Goal: Task Accomplishment & Management: Complete application form

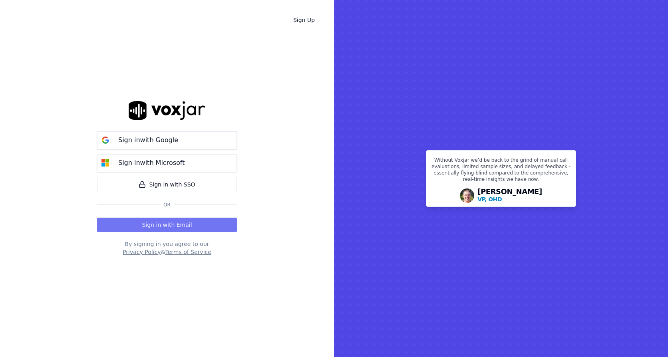
click at [163, 225] on button "Sign in with Email" at bounding box center [167, 225] width 140 height 14
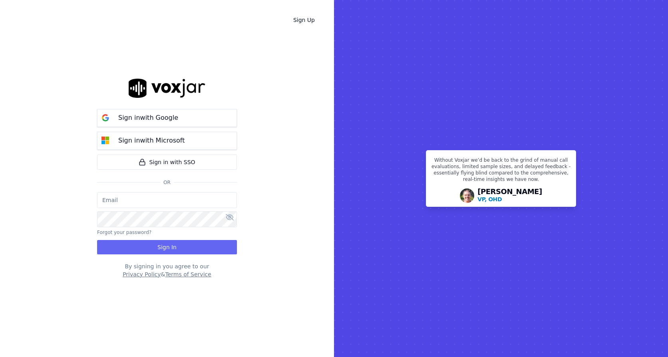
click at [143, 205] on input "email" at bounding box center [167, 200] width 140 height 16
type input "ssimon@clearharbor.com"
click at [138, 249] on button "Sign In" at bounding box center [167, 247] width 140 height 14
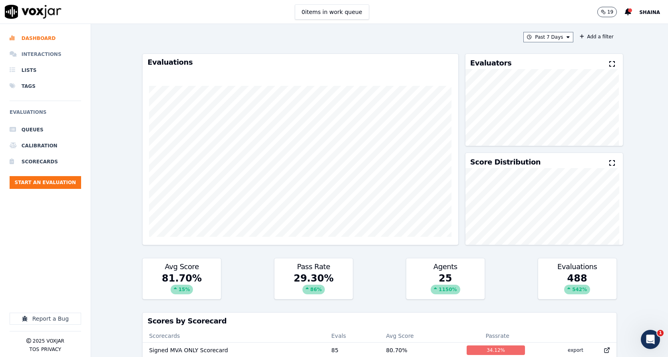
click at [24, 54] on li "Interactions" at bounding box center [46, 54] width 72 height 16
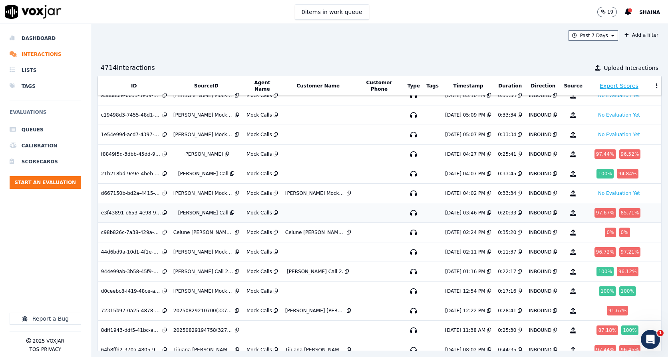
scroll to position [40, 0]
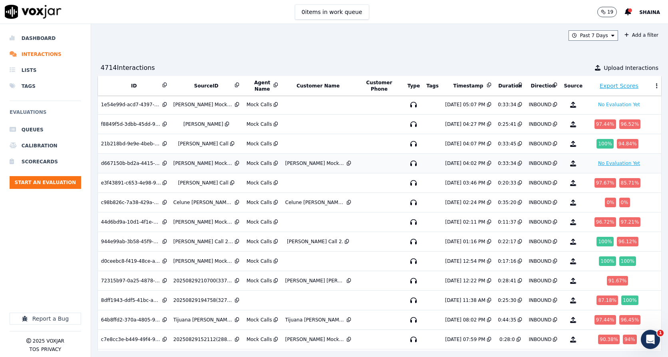
click at [597, 161] on button "No Evaluation Yet" at bounding box center [619, 164] width 48 height 10
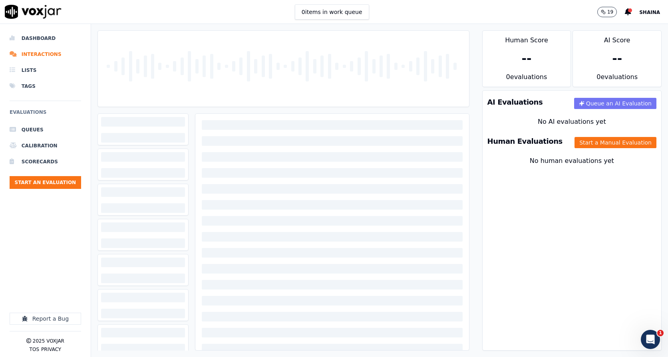
click at [585, 103] on button "Queue an AI Evaluation" at bounding box center [615, 103] width 82 height 11
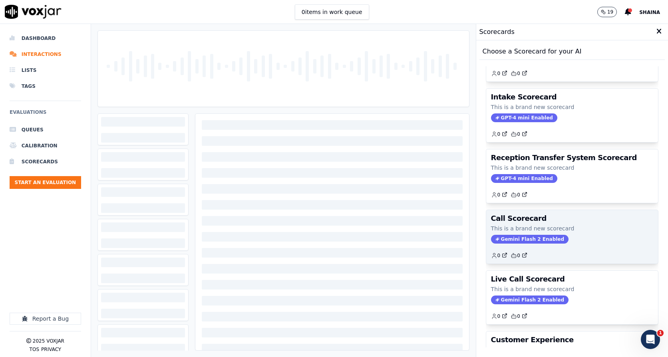
scroll to position [120, 0]
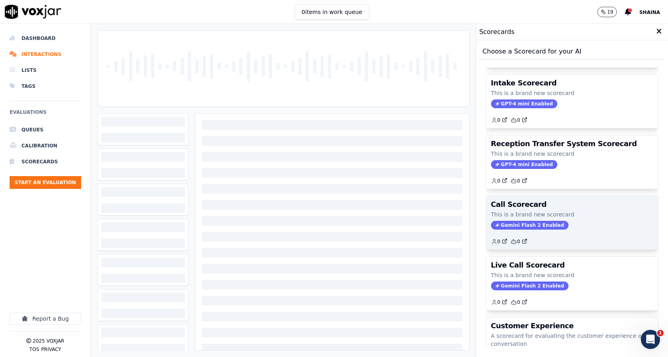
click at [517, 225] on span "Gemini Flash 2 Enabled" at bounding box center [530, 225] width 78 height 9
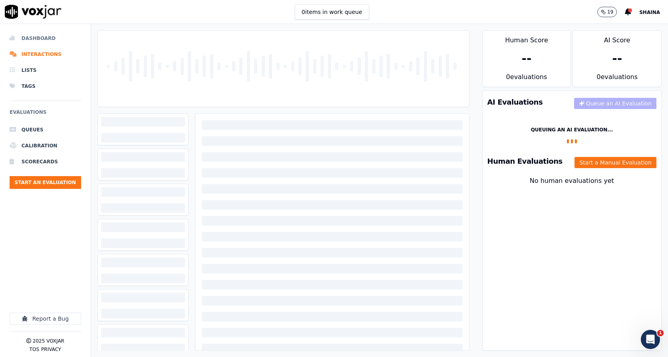
click at [37, 40] on li "Dashboard" at bounding box center [46, 38] width 72 height 16
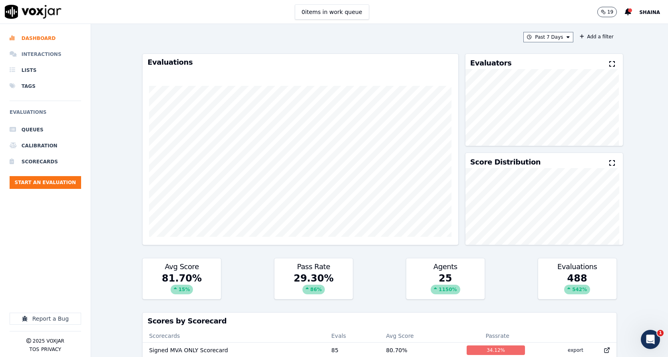
click at [42, 50] on li "Interactions" at bounding box center [46, 54] width 72 height 16
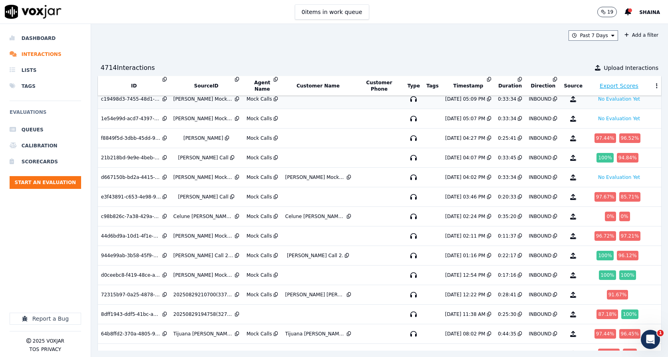
scroll to position [40, 0]
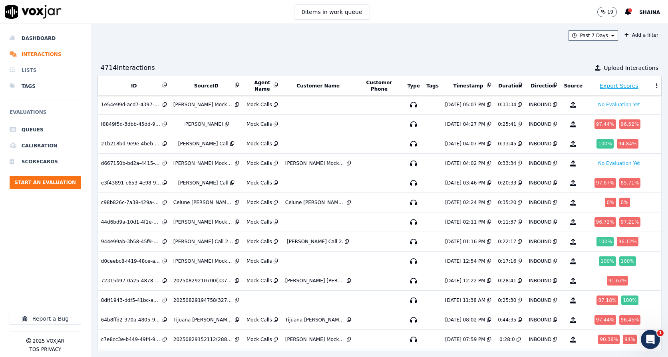
click at [34, 72] on li "Lists" at bounding box center [46, 70] width 72 height 16
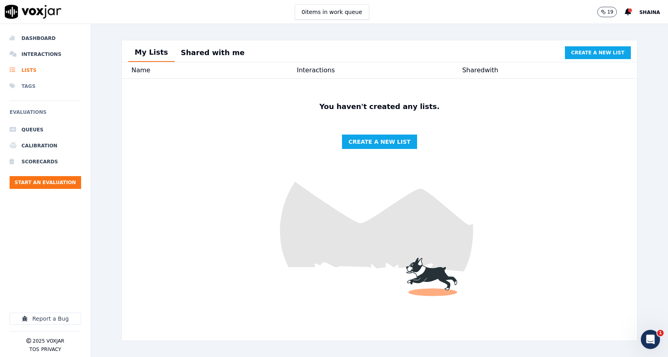
click at [24, 86] on li "Tags" at bounding box center [46, 86] width 72 height 16
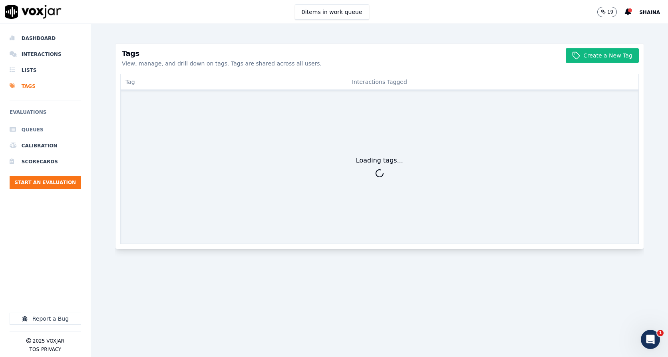
click at [33, 128] on li "Queues" at bounding box center [46, 130] width 72 height 16
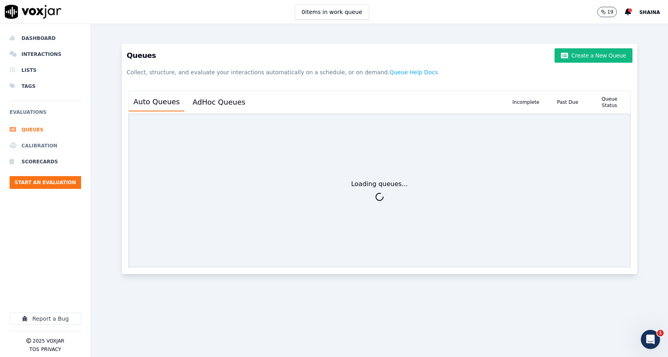
click at [36, 143] on li "Calibration" at bounding box center [46, 146] width 72 height 16
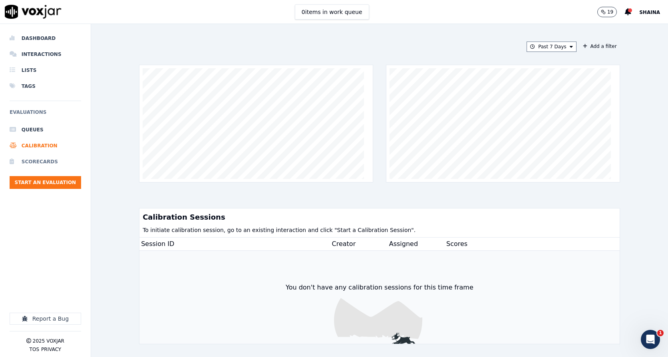
click at [44, 166] on li "Scorecards" at bounding box center [46, 162] width 72 height 16
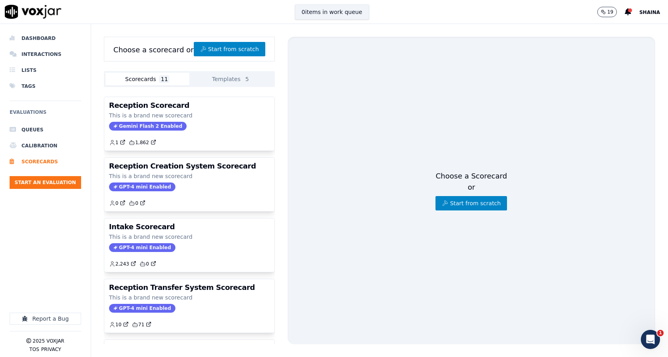
click at [311, 15] on button "0 items in work queue" at bounding box center [332, 11] width 74 height 15
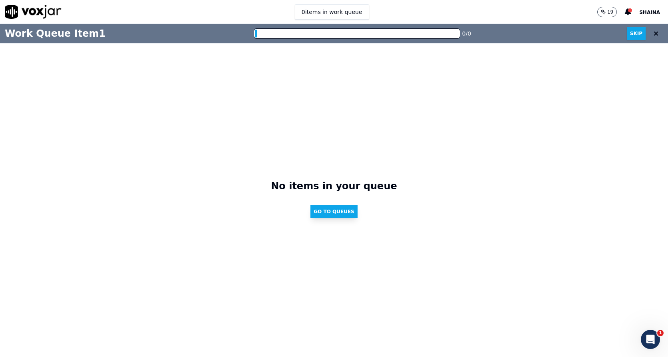
click at [327, 212] on button "Go to Queues" at bounding box center [334, 211] width 47 height 13
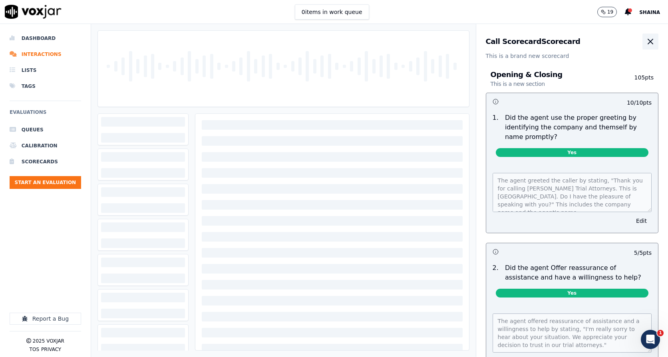
click at [643, 36] on button "button" at bounding box center [651, 42] width 16 height 16
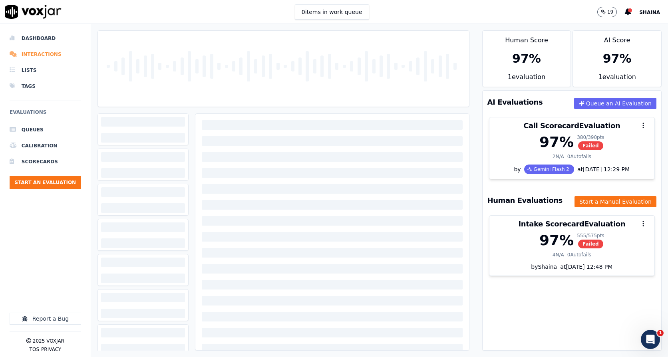
click at [26, 56] on li "Interactions" at bounding box center [46, 54] width 72 height 16
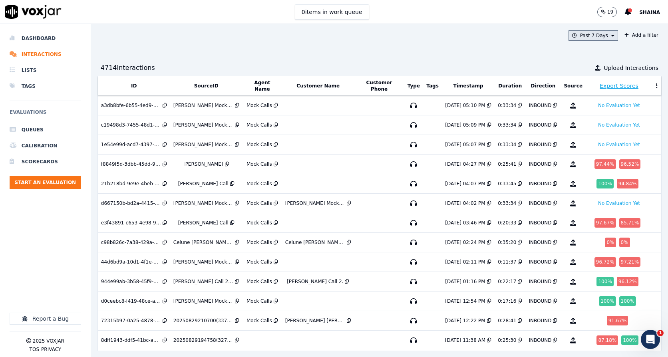
click at [586, 36] on button "Past 7 Days" at bounding box center [594, 35] width 50 height 10
click at [582, 60] on div "Today" at bounding box center [590, 60] width 16 height 6
click at [599, 129] on button "Add" at bounding box center [607, 127] width 16 height 13
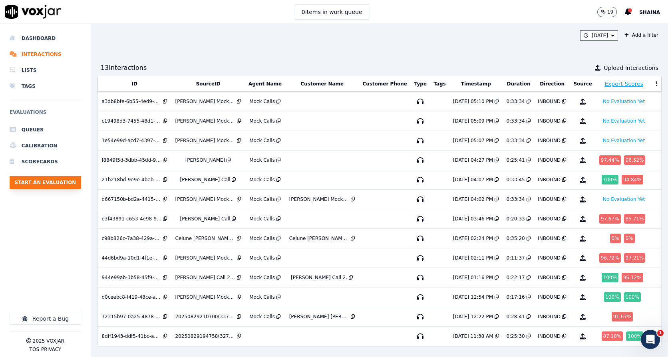
click at [51, 187] on button "Start an Evaluation" at bounding box center [46, 182] width 72 height 13
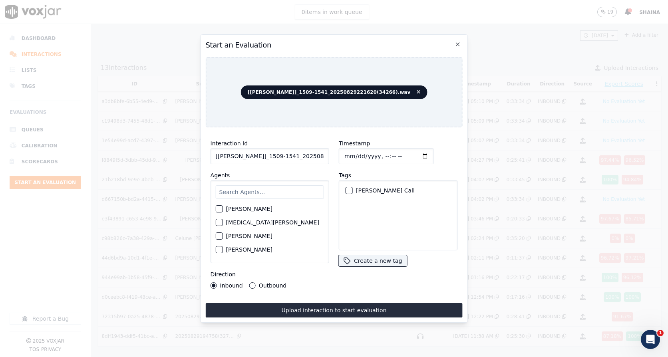
scroll to position [0, 33]
drag, startPoint x: 215, startPoint y: 151, endPoint x: 377, endPoint y: 154, distance: 161.1
click at [375, 153] on div "Interaction Id [Travis Serrant]_1509-1541_20250829221620(34266).wav Agents Alej…" at bounding box center [334, 214] width 257 height 160
type input "Amilee Austrie Mock Call"
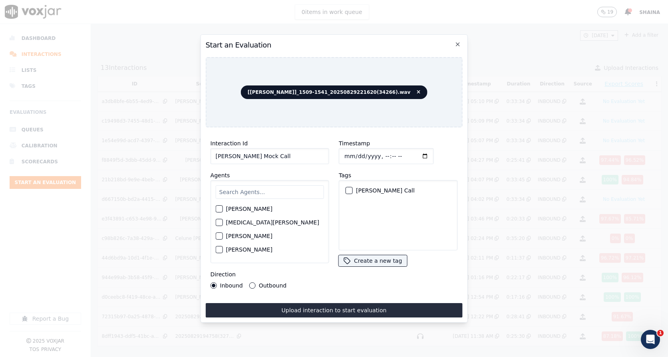
click at [287, 189] on input "text" at bounding box center [270, 192] width 108 height 14
type input "A"
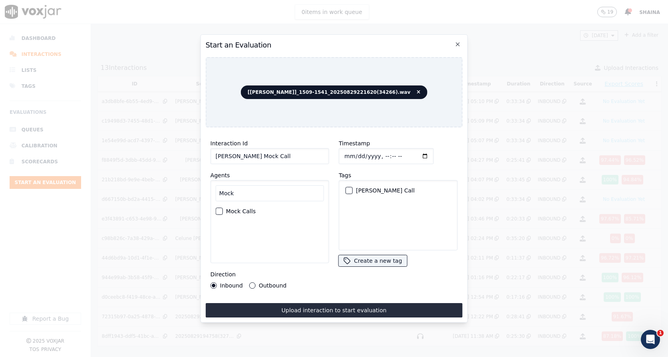
type input "Mock"
click at [235, 209] on label "Mock Calls" at bounding box center [241, 212] width 30 height 6
click at [223, 208] on button "Mock Calls" at bounding box center [219, 211] width 7 height 7
click at [414, 156] on input "Timestamp" at bounding box center [386, 156] width 95 height 16
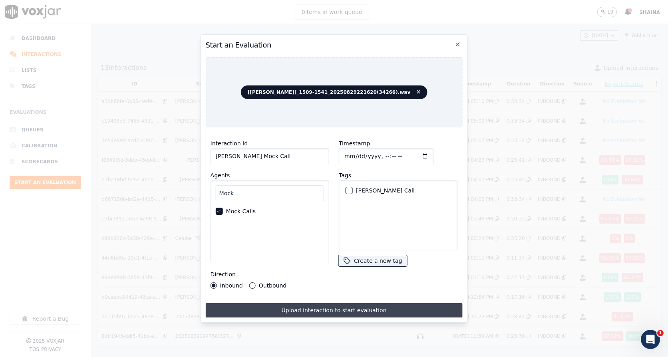
type input "2025-08-29T17:30"
click at [330, 307] on button "Upload interaction to start evaluation" at bounding box center [334, 310] width 257 height 14
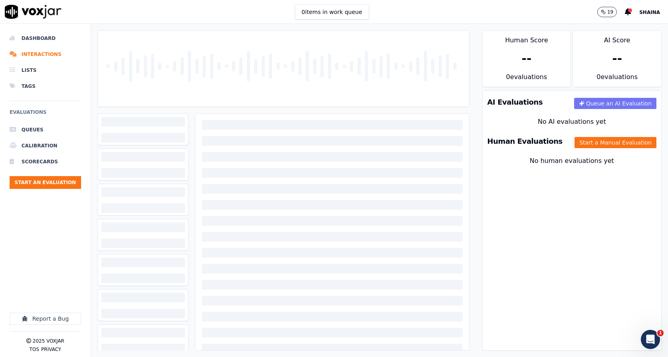
click at [602, 102] on button "Queue an AI Evaluation" at bounding box center [615, 103] width 82 height 11
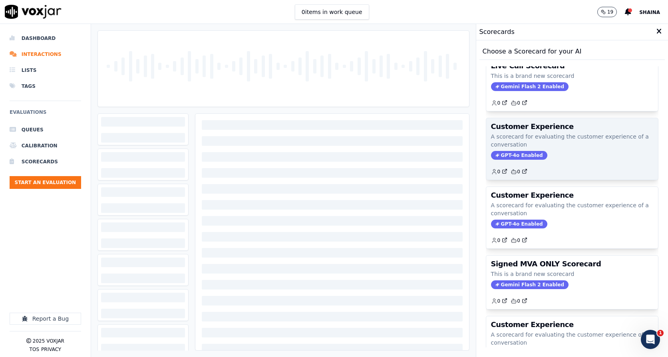
scroll to position [320, 0]
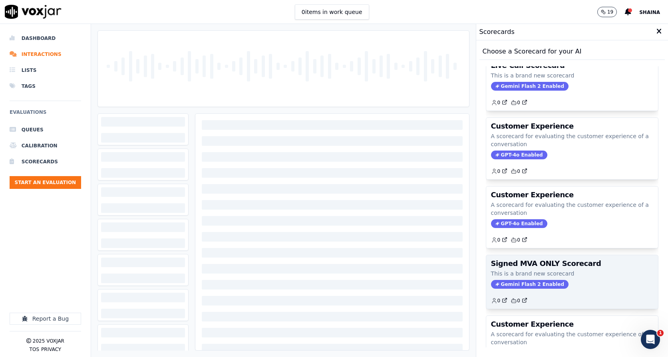
click at [568, 270] on p "This is a brand new scorecard" at bounding box center [572, 274] width 162 height 8
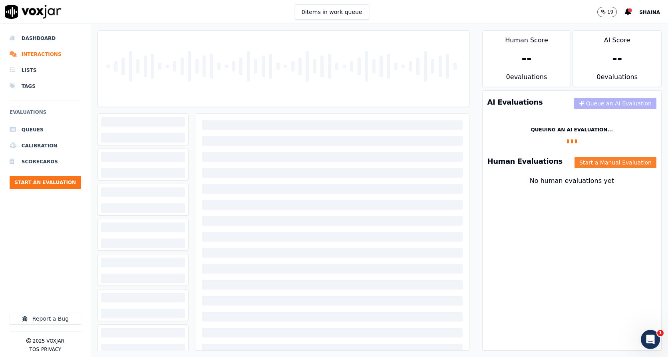
click at [601, 162] on button "Start a Manual Evaluation" at bounding box center [616, 162] width 82 height 11
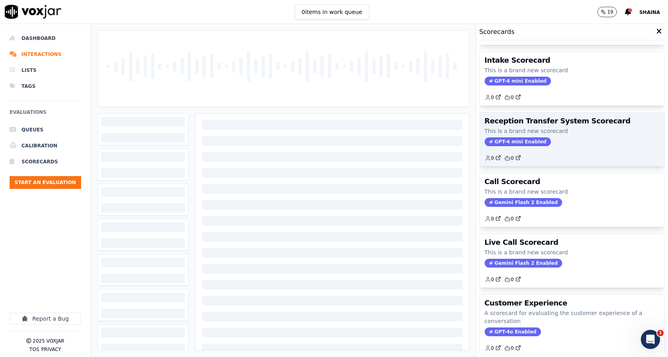
scroll to position [0, 0]
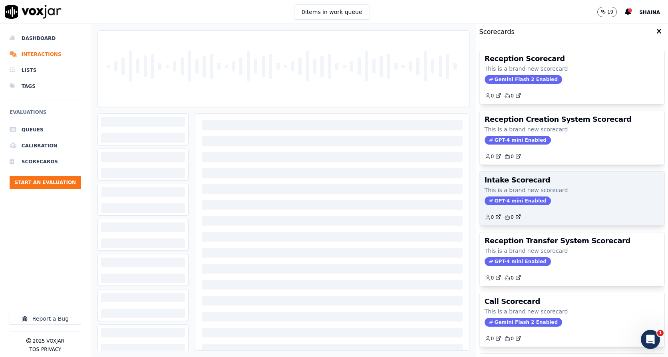
click at [536, 184] on div "Intake Scorecard This is a brand new scorecard GPT-4 mini Enabled 0 0" at bounding box center [572, 199] width 185 height 54
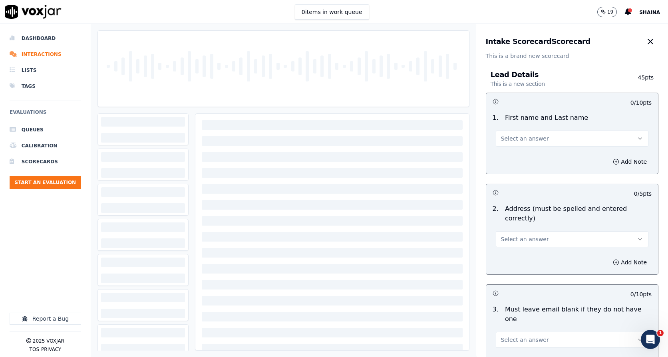
click at [543, 137] on button "Select an answer" at bounding box center [572, 139] width 153 height 16
click at [513, 158] on div "Yes" at bounding box center [559, 156] width 139 height 13
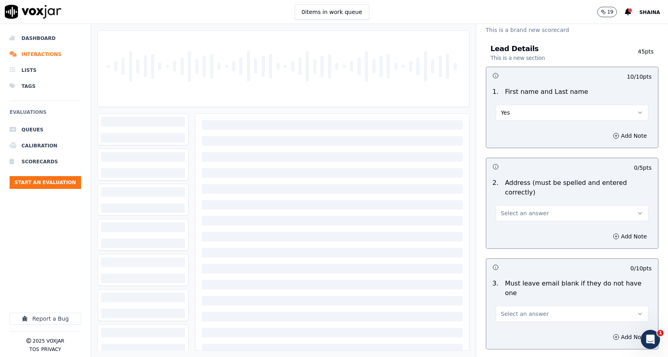
scroll to position [40, 0]
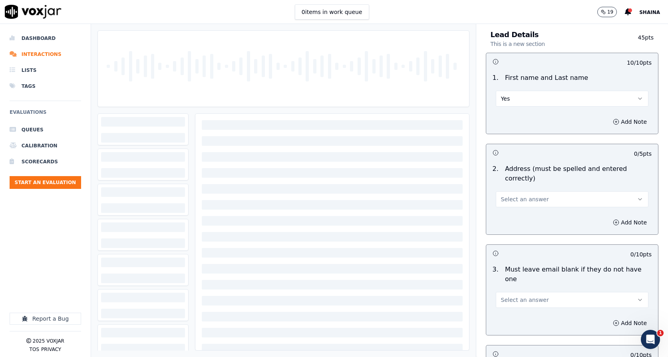
click at [512, 195] on span "Select an answer" at bounding box center [525, 199] width 48 height 8
click at [512, 206] on div "Yes" at bounding box center [559, 207] width 139 height 13
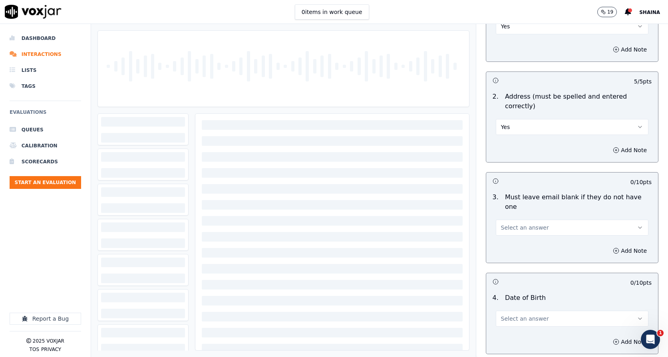
scroll to position [120, 0]
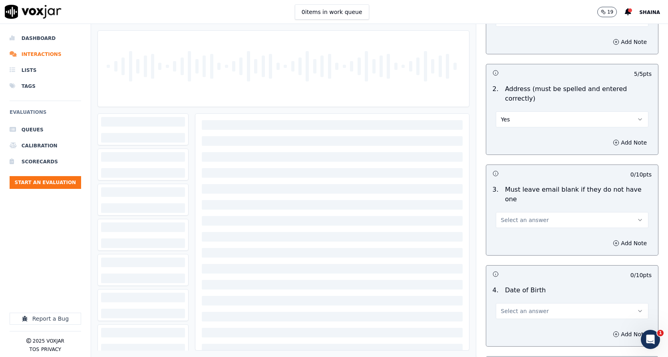
click at [514, 212] on button "Select an answer" at bounding box center [572, 220] width 153 height 16
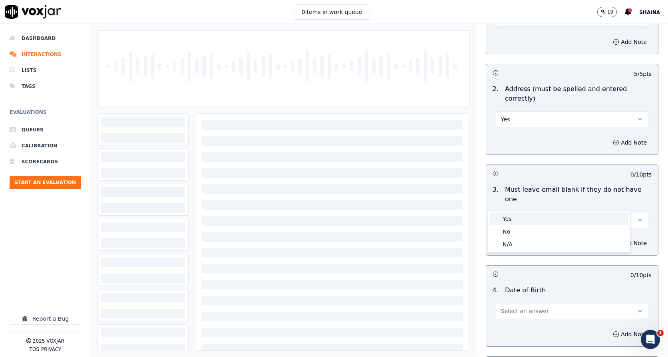
click at [518, 219] on div "Yes" at bounding box center [559, 219] width 139 height 13
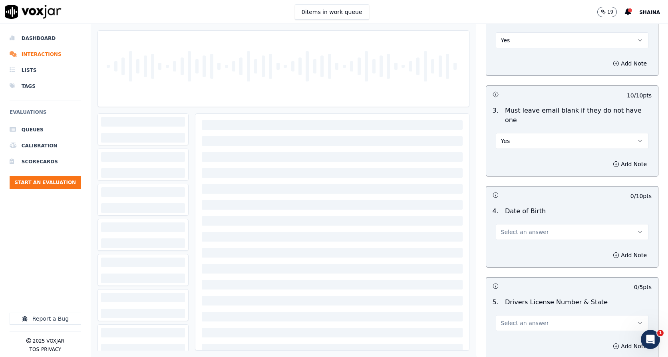
scroll to position [200, 0]
click at [520, 227] on span "Select an answer" at bounding box center [525, 231] width 48 height 8
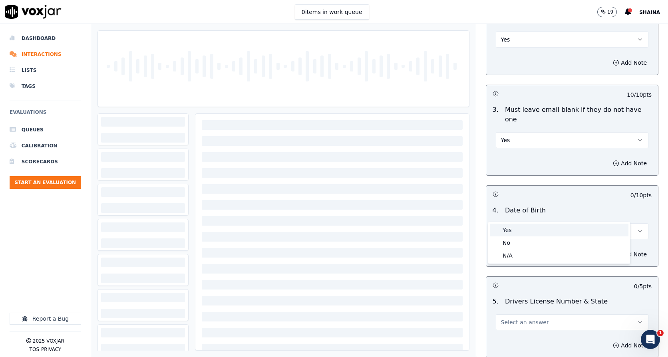
click at [518, 227] on div "Yes" at bounding box center [559, 230] width 139 height 13
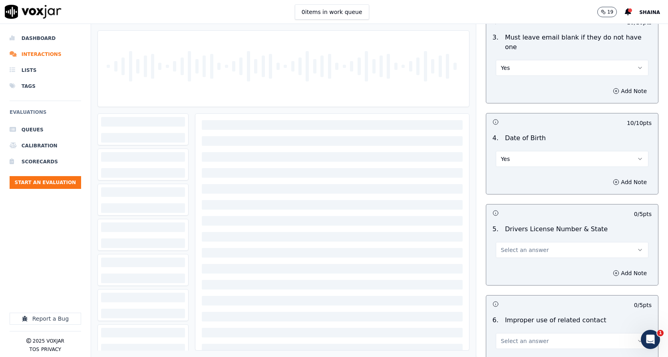
scroll to position [280, 0]
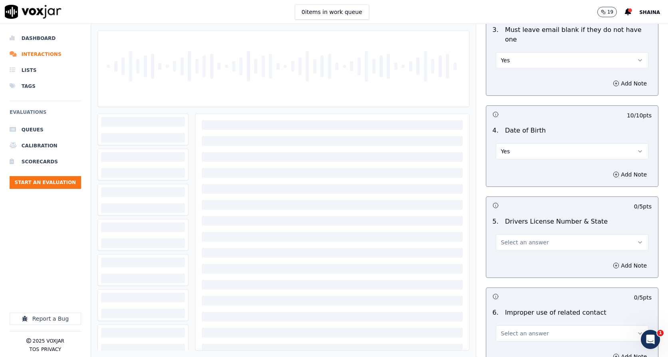
click at [521, 239] on span "Select an answer" at bounding box center [525, 243] width 48 height 8
click at [520, 239] on div "Yes" at bounding box center [559, 241] width 139 height 13
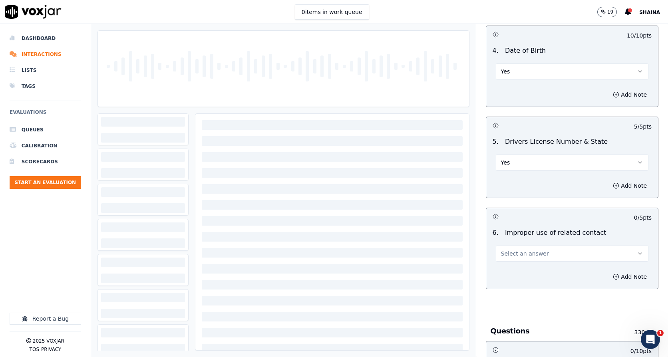
scroll to position [400, 0]
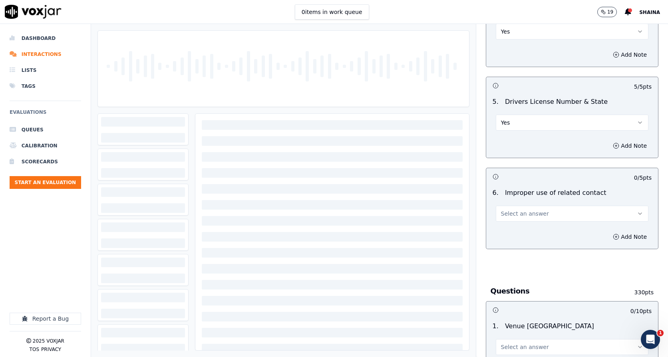
click at [528, 210] on span "Select an answer" at bounding box center [525, 214] width 48 height 8
click at [513, 225] on div "No" at bounding box center [559, 225] width 139 height 13
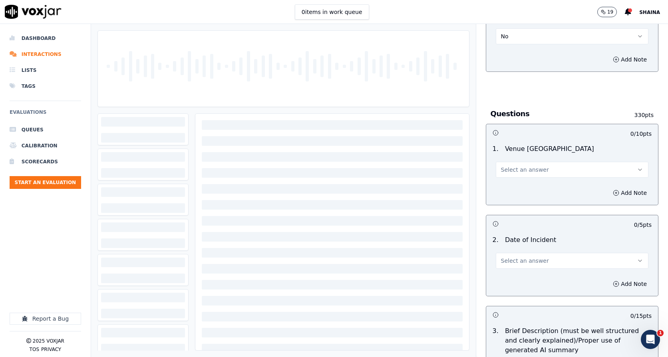
scroll to position [600, 0]
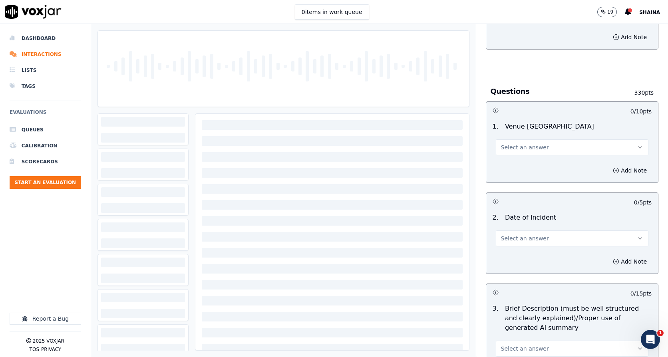
click at [557, 139] on button "Select an answer" at bounding box center [572, 147] width 153 height 16
click at [532, 146] on div "Yes" at bounding box center [559, 146] width 139 height 13
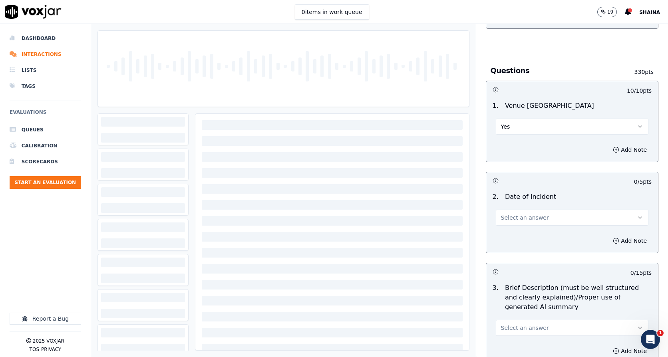
scroll to position [640, 0]
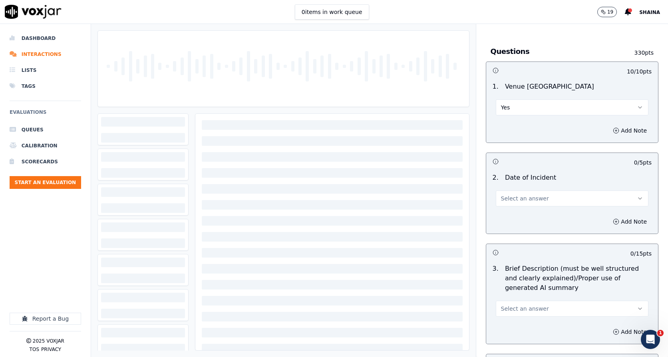
click at [562, 190] on div "2 . Date of Incident Select an answer" at bounding box center [572, 190] width 172 height 40
click at [561, 191] on button "Select an answer" at bounding box center [572, 199] width 153 height 16
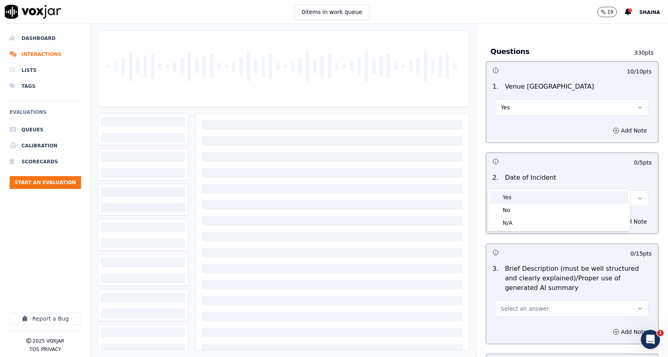
click at [534, 199] on div "Yes" at bounding box center [559, 197] width 139 height 13
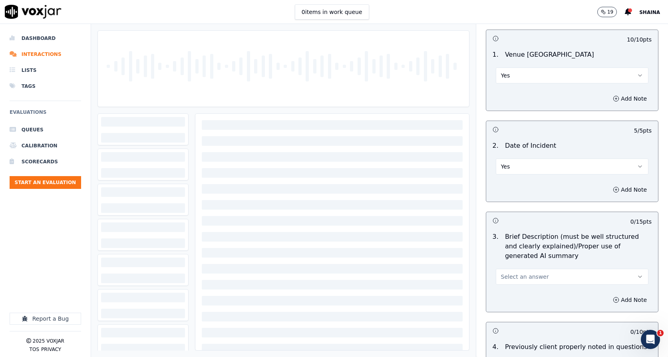
scroll to position [719, 0]
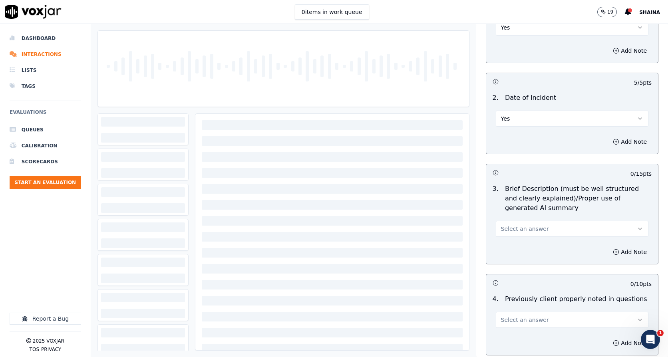
click at [534, 221] on button "Select an answer" at bounding box center [572, 229] width 153 height 16
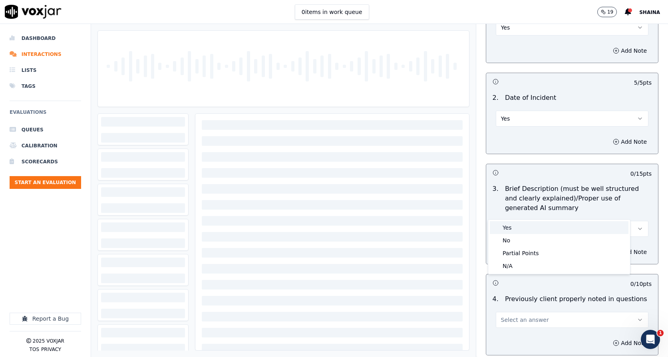
click at [515, 228] on div "Yes" at bounding box center [559, 227] width 139 height 13
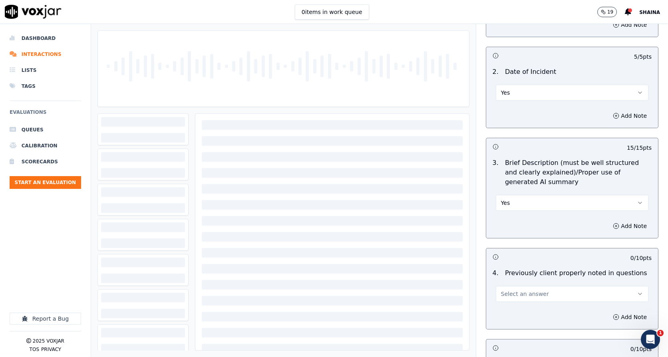
scroll to position [759, 0]
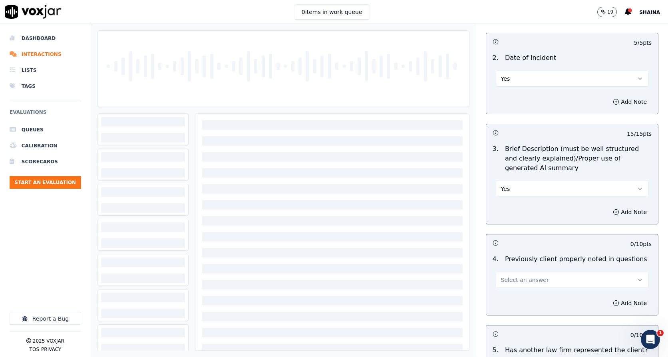
click at [522, 272] on button "Select an answer" at bounding box center [572, 280] width 153 height 16
click at [497, 277] on span at bounding box center [496, 279] width 6 height 6
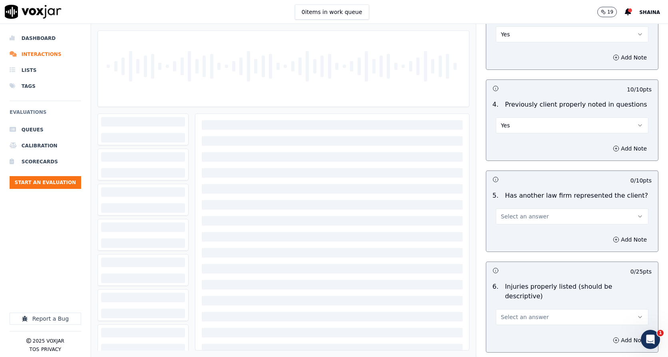
scroll to position [919, 0]
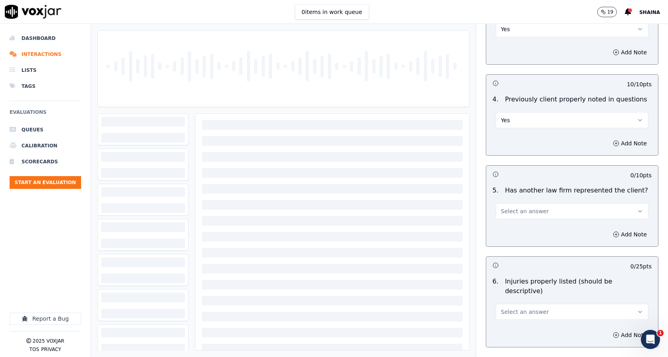
click at [526, 207] on span "Select an answer" at bounding box center [525, 211] width 48 height 8
click at [515, 202] on div "Yes No N/A" at bounding box center [559, 223] width 142 height 42
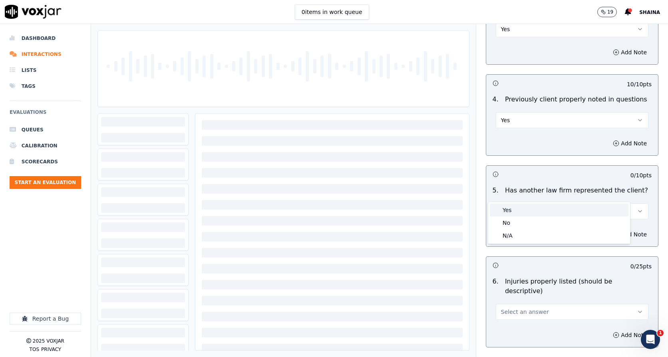
click at [552, 205] on div "Yes" at bounding box center [559, 210] width 139 height 13
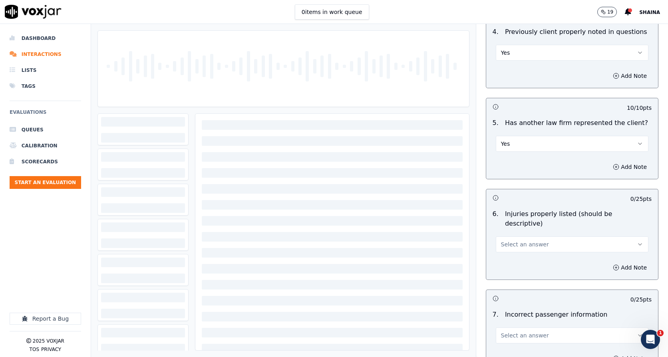
scroll to position [999, 0]
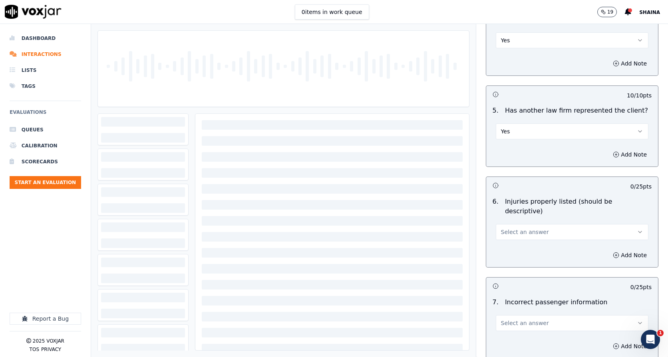
click at [544, 224] on button "Select an answer" at bounding box center [572, 232] width 153 height 16
click at [524, 227] on div "Yes" at bounding box center [559, 221] width 139 height 13
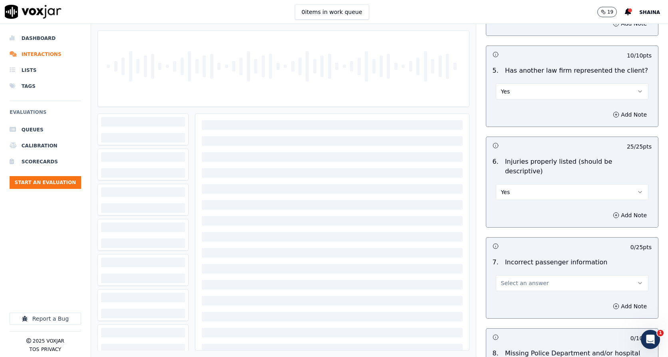
click at [543, 184] on button "Yes" at bounding box center [572, 192] width 153 height 16
click at [518, 191] on div "No" at bounding box center [559, 194] width 139 height 13
click at [616, 210] on button "Add Note" at bounding box center [630, 215] width 44 height 11
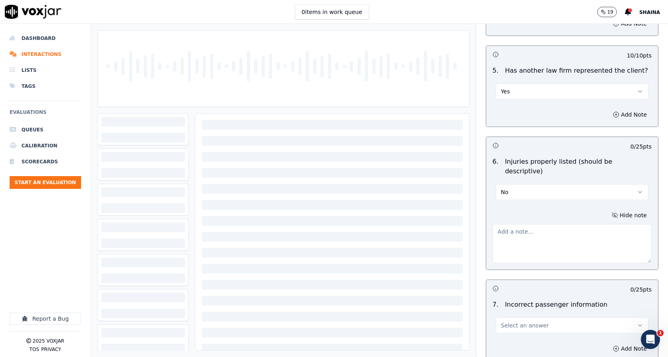
click at [564, 224] on textarea at bounding box center [572, 243] width 159 height 39
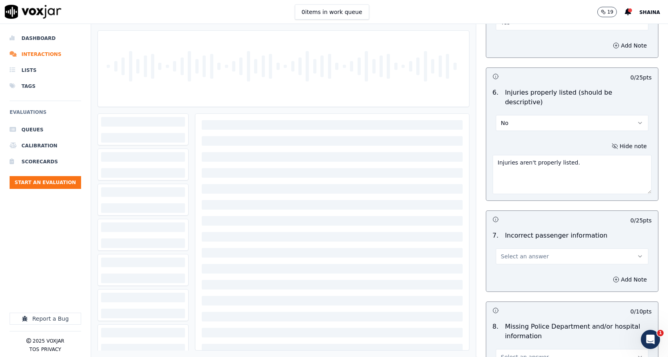
scroll to position [1119, 0]
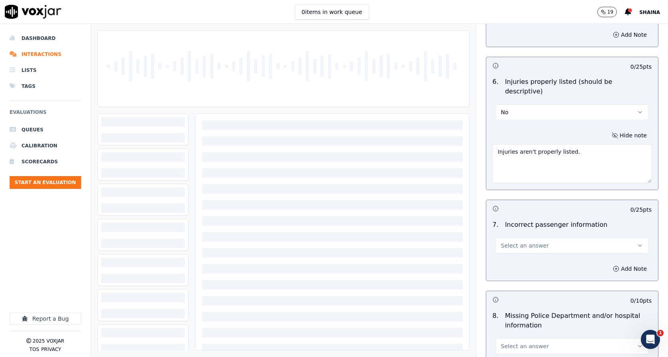
type textarea "Injuries aren't properly listed."
click at [587, 238] on button "Select an answer" at bounding box center [572, 246] width 153 height 16
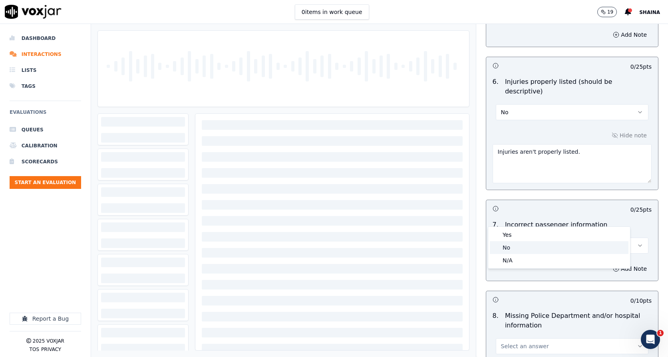
click at [512, 248] on div "No" at bounding box center [559, 247] width 139 height 13
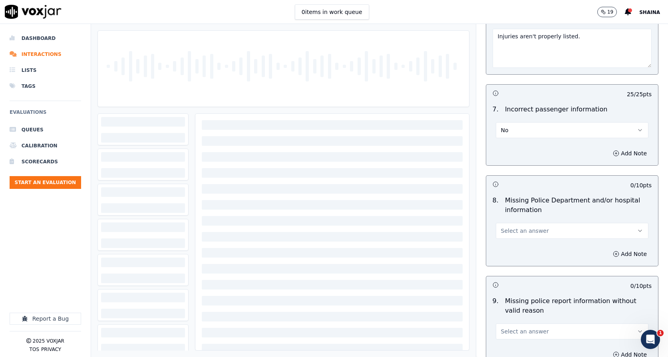
scroll to position [1239, 0]
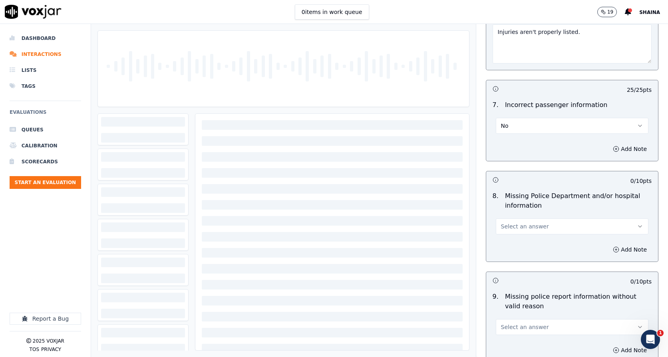
click at [532, 219] on button "Select an answer" at bounding box center [572, 227] width 153 height 16
click at [520, 223] on div "No" at bounding box center [559, 228] width 139 height 13
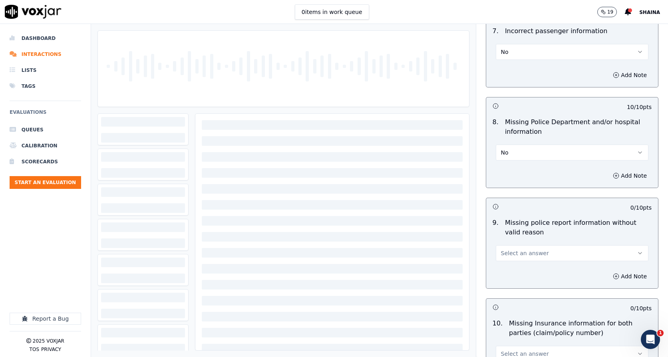
scroll to position [1319, 0]
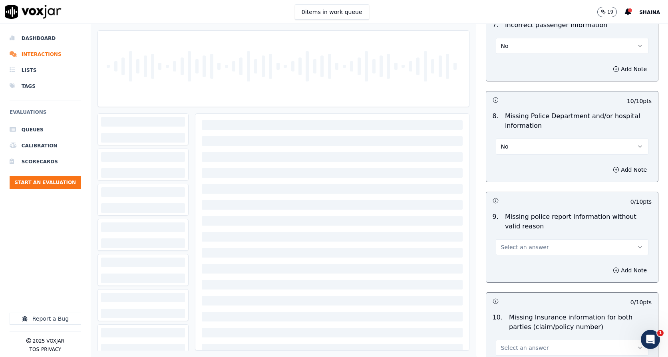
click at [524, 243] on span "Select an answer" at bounding box center [525, 247] width 48 height 8
click at [514, 250] on div "No" at bounding box center [559, 249] width 139 height 13
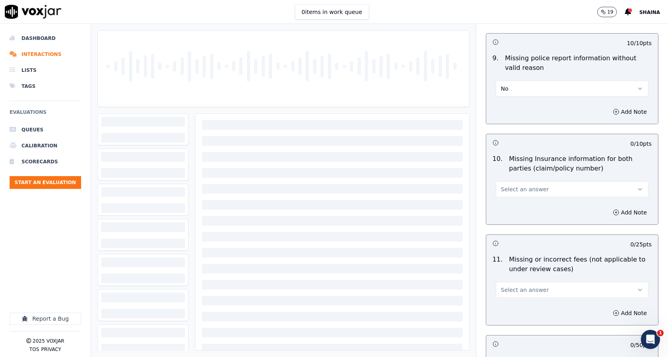
scroll to position [1479, 0]
click at [531, 180] on button "Select an answer" at bounding box center [572, 188] width 153 height 16
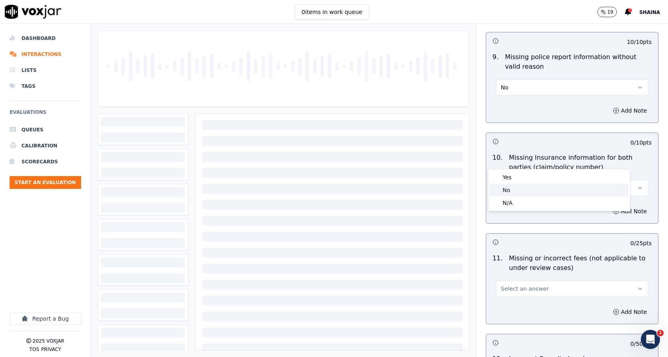
click at [520, 188] on div "No" at bounding box center [559, 190] width 139 height 13
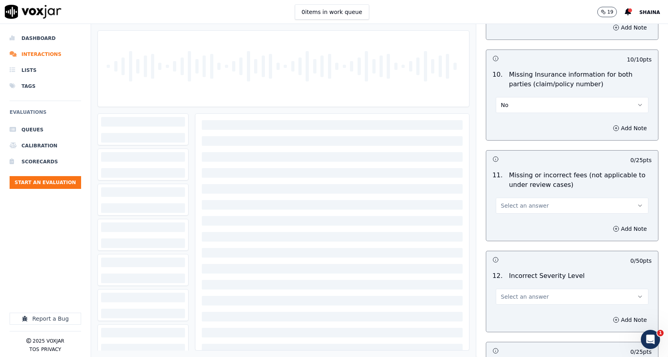
scroll to position [1599, 0]
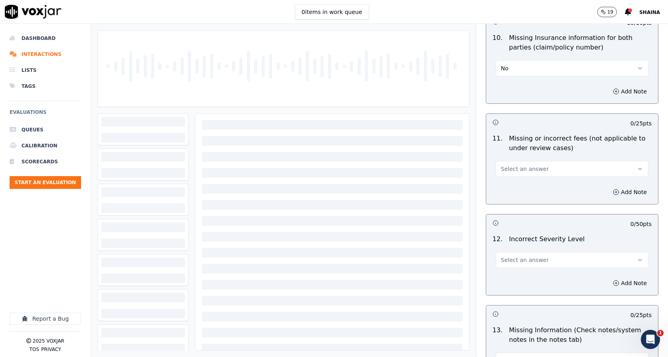
click at [532, 161] on button "Select an answer" at bounding box center [572, 169] width 153 height 16
click at [518, 171] on div "No" at bounding box center [559, 171] width 139 height 13
click at [512, 256] on span "Select an answer" at bounding box center [525, 260] width 48 height 8
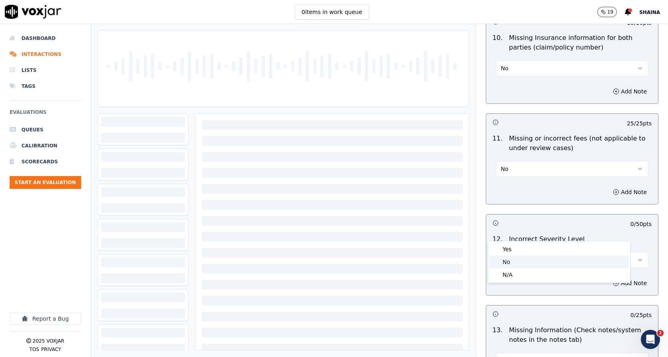
click at [503, 261] on div "No" at bounding box center [559, 262] width 139 height 13
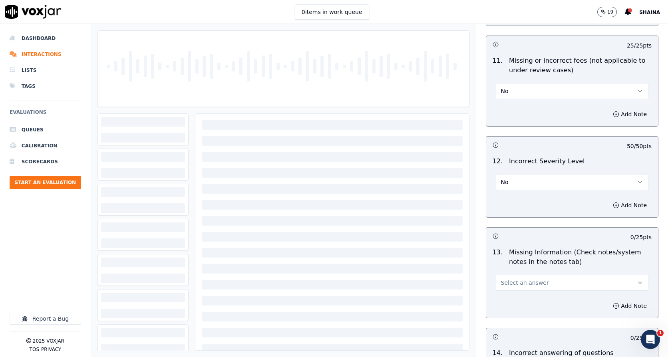
scroll to position [1679, 0]
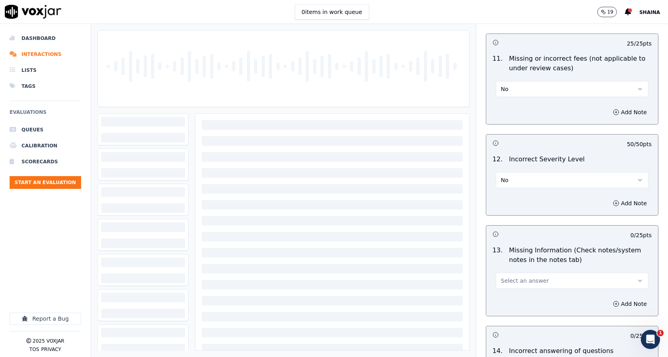
click at [531, 277] on span "Select an answer" at bounding box center [525, 281] width 48 height 8
click at [511, 282] on div "No" at bounding box center [559, 283] width 139 height 13
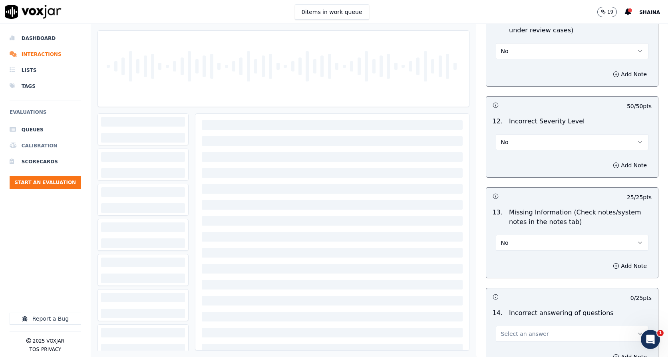
scroll to position [1759, 0]
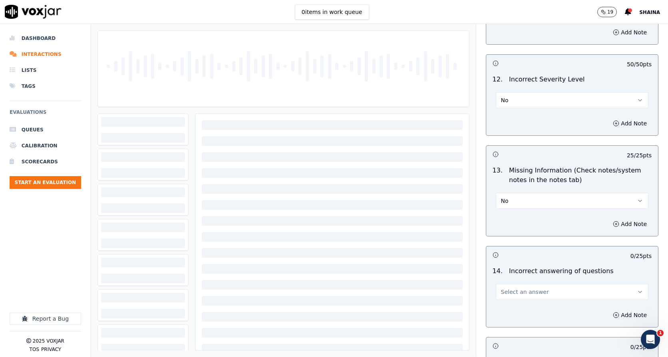
click at [544, 284] on button "Select an answer" at bounding box center [572, 292] width 153 height 16
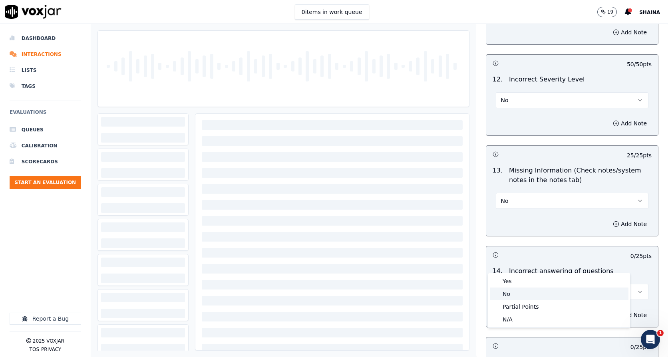
click at [514, 290] on div "No" at bounding box center [559, 294] width 139 height 13
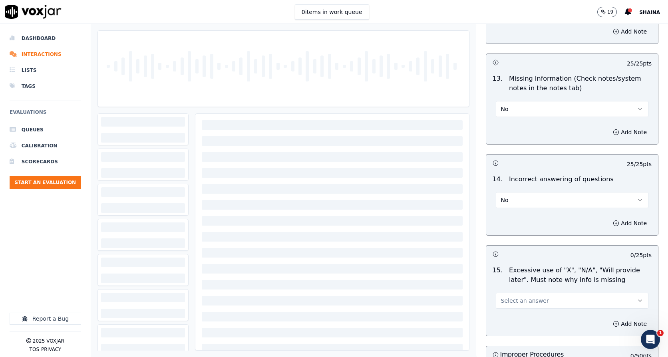
scroll to position [1879, 0]
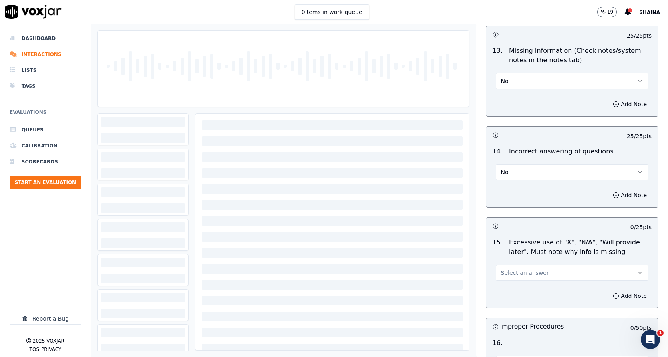
click at [535, 265] on button "Select an answer" at bounding box center [572, 273] width 153 height 16
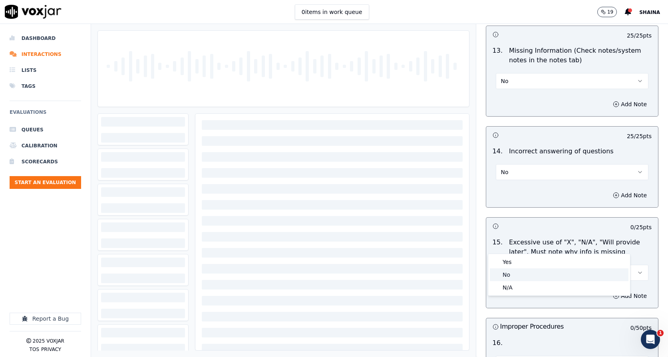
click at [524, 278] on div "No" at bounding box center [559, 275] width 139 height 13
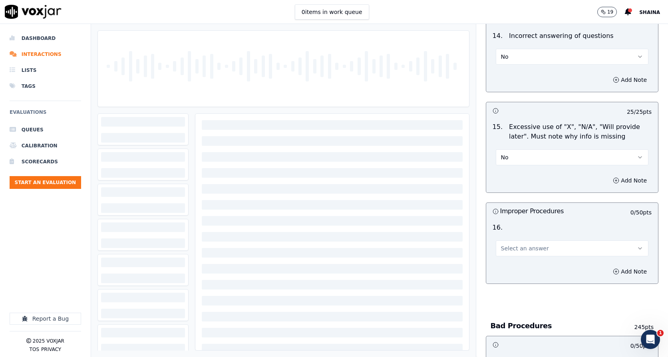
scroll to position [1998, 0]
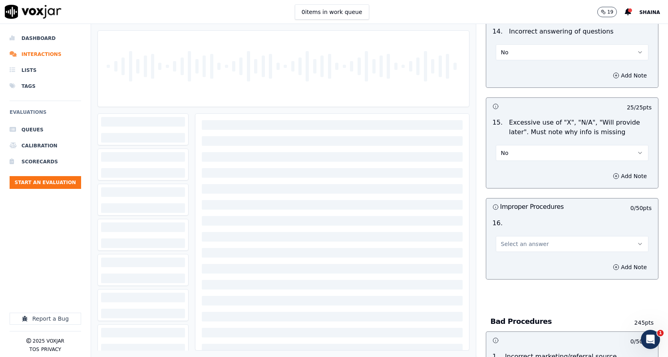
click at [531, 255] on div "Add Note" at bounding box center [572, 267] width 172 height 24
click at [532, 236] on button "Select an answer" at bounding box center [572, 244] width 153 height 16
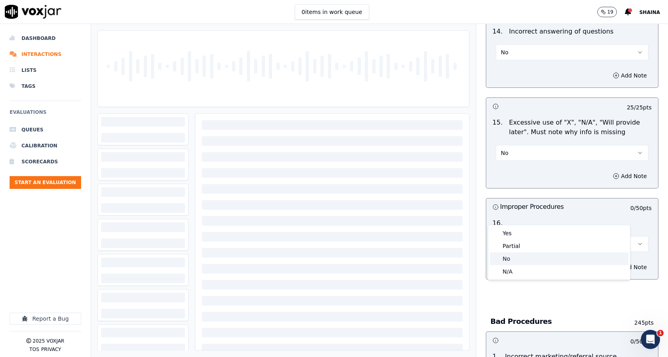
click at [518, 258] on div "No" at bounding box center [559, 259] width 139 height 13
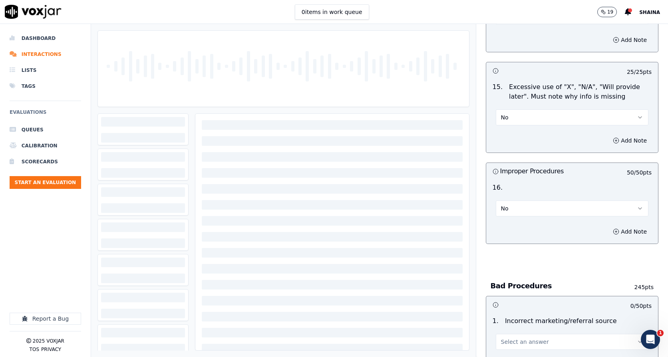
scroll to position [2118, 0]
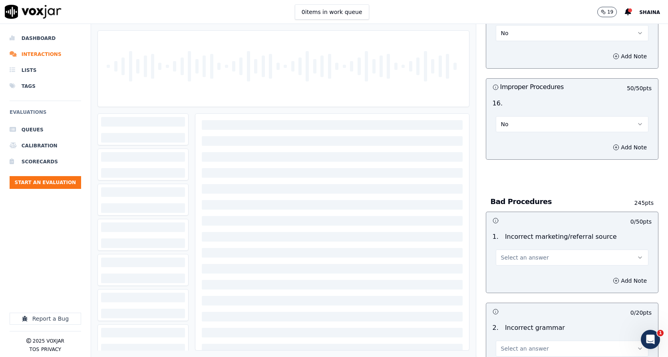
click at [534, 250] on button "Select an answer" at bounding box center [572, 258] width 153 height 16
click at [521, 247] on div "Exceptional" at bounding box center [559, 247] width 139 height 13
click at [521, 345] on span "Select an answer" at bounding box center [525, 349] width 48 height 8
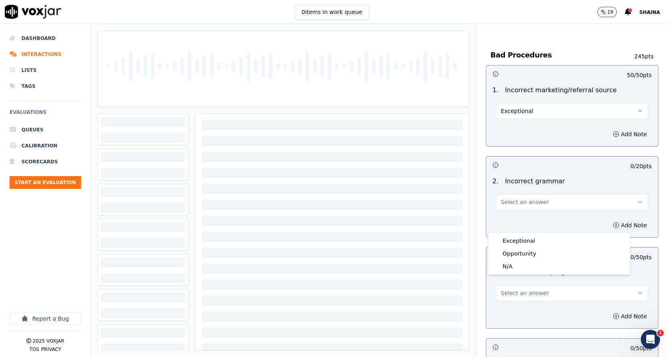
scroll to position [2278, 0]
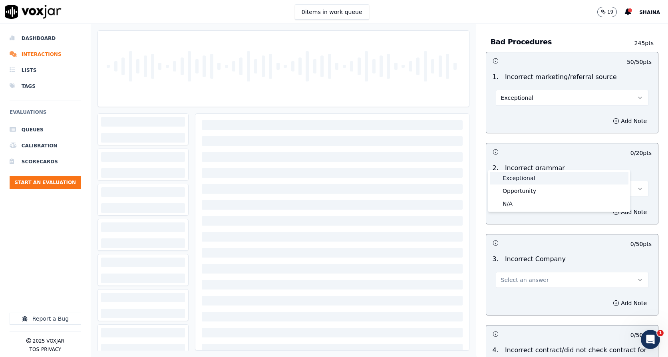
click at [518, 180] on div "Exceptional" at bounding box center [559, 178] width 139 height 13
click at [529, 271] on div "Select an answer" at bounding box center [572, 280] width 153 height 18
click at [519, 276] on span "Select an answer" at bounding box center [525, 280] width 48 height 8
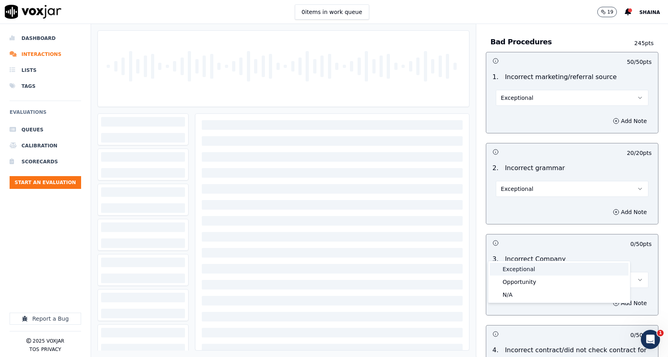
click at [508, 264] on div "Exceptional" at bounding box center [559, 269] width 139 height 13
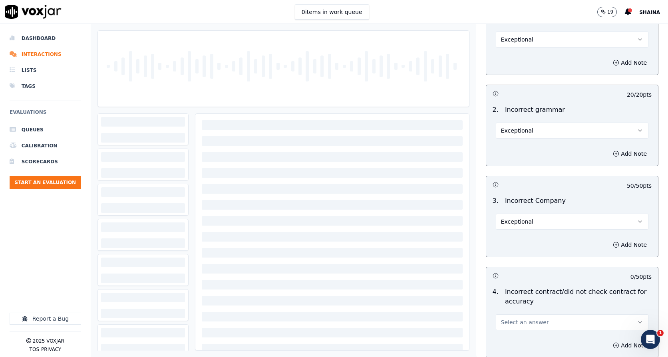
scroll to position [2438, 0]
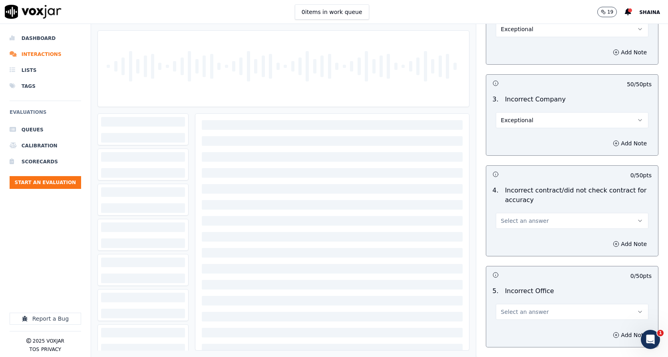
click at [515, 213] on button "Select an answer" at bounding box center [572, 221] width 153 height 16
click at [512, 212] on div "Exceptional" at bounding box center [559, 210] width 139 height 13
click at [550, 304] on button "Select an answer" at bounding box center [572, 312] width 153 height 16
click at [510, 300] on div "Exceptional" at bounding box center [559, 301] width 139 height 13
click at [547, 304] on button "Exceptional" at bounding box center [572, 312] width 153 height 16
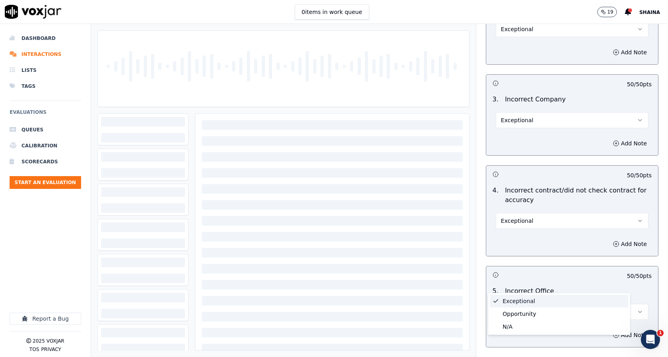
click at [547, 304] on button "Exceptional" at bounding box center [572, 312] width 153 height 16
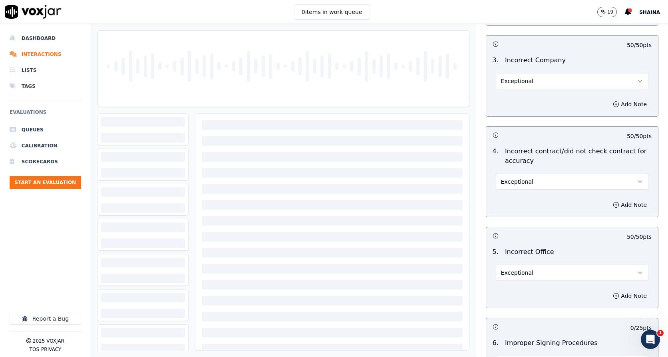
scroll to position [2557, 0]
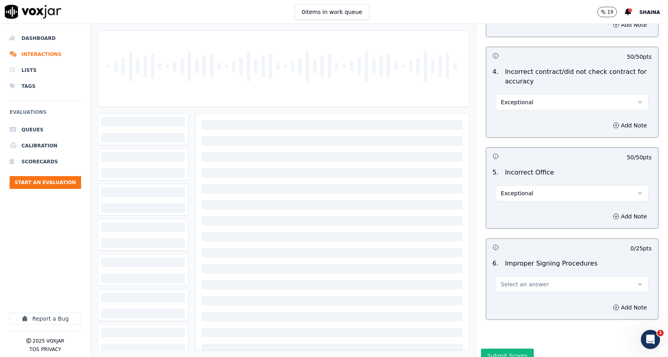
click at [534, 277] on button "Select an answer" at bounding box center [572, 285] width 153 height 16
click at [530, 271] on div "Exceptional" at bounding box center [559, 273] width 139 height 13
click at [500, 349] on button "Submit Scores" at bounding box center [507, 356] width 53 height 14
click at [631, 12] on icon at bounding box center [628, 11] width 6 height 7
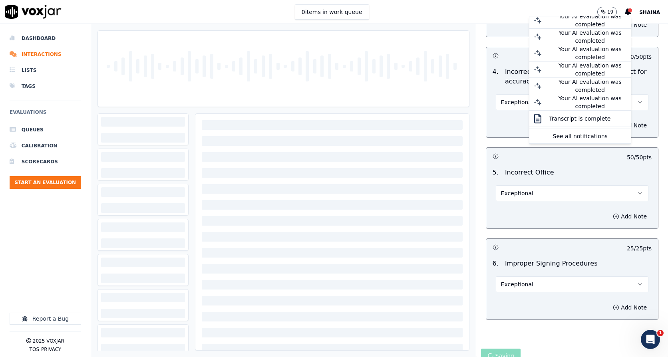
scroll to position [0, 0]
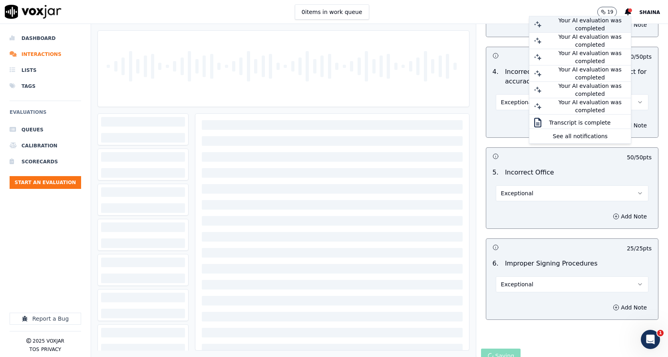
drag, startPoint x: 583, startPoint y: 22, endPoint x: 580, endPoint y: 18, distance: 4.8
click at [580, 18] on div "Your AI evaluation was completed" at bounding box center [590, 24] width 82 height 16
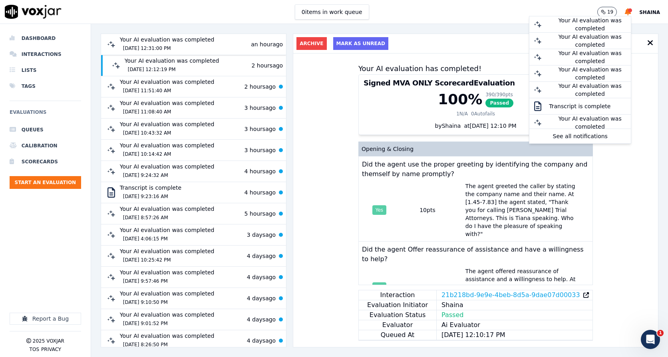
click at [252, 47] on div "Your AI evaluation was completed 9/1/2025 12:31:00 PM an hour ago" at bounding box center [193, 45] width 179 height 18
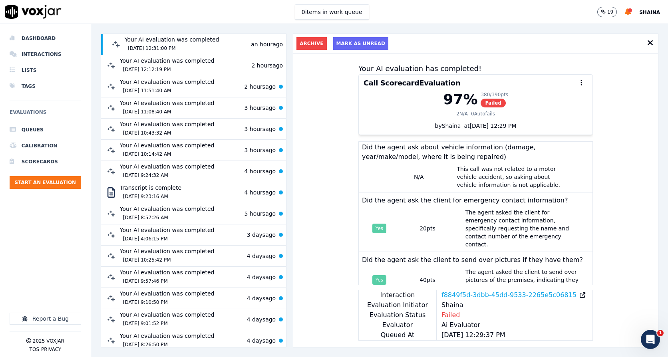
scroll to position [1679, 0]
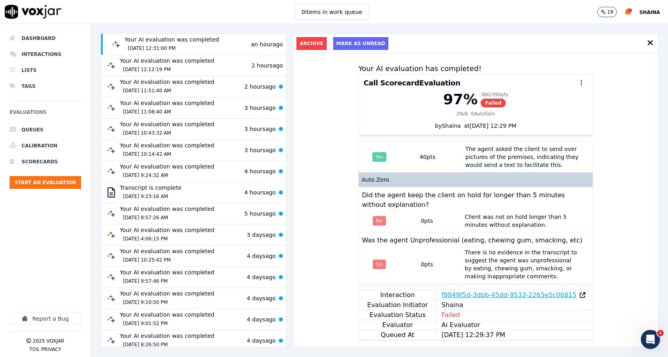
click at [464, 291] on link "f8849f5d-3dbb-45dd-9533-2265e5c06815" at bounding box center [509, 296] width 135 height 10
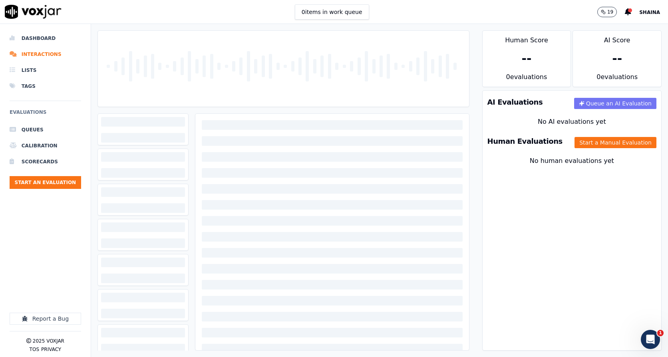
click at [581, 100] on button "Queue an AI Evaluation" at bounding box center [615, 103] width 82 height 11
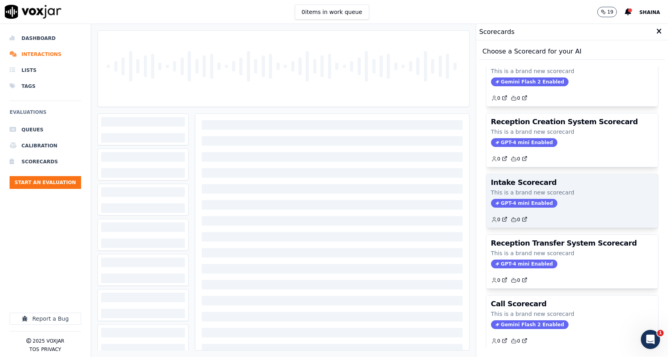
scroll to position [40, 0]
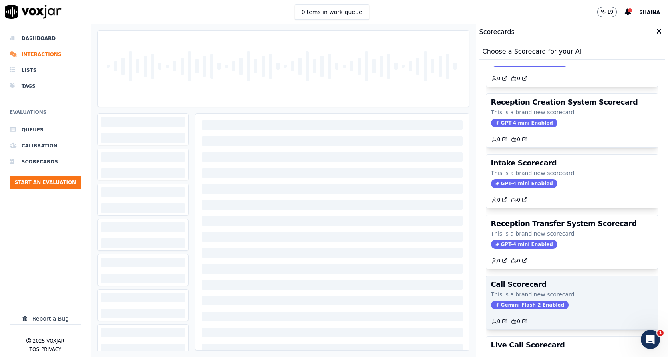
click at [502, 299] on div "Call Scorecard This is a brand new scorecard Gemini Flash 2 Enabled 0 0" at bounding box center [572, 303] width 172 height 54
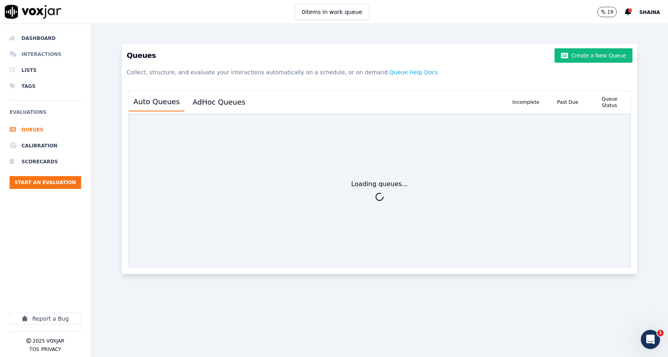
click at [45, 53] on li "Interactions" at bounding box center [46, 54] width 72 height 16
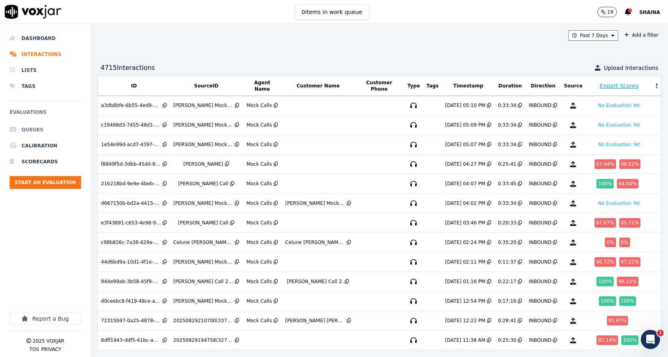
click at [21, 130] on li "Queues" at bounding box center [46, 130] width 72 height 16
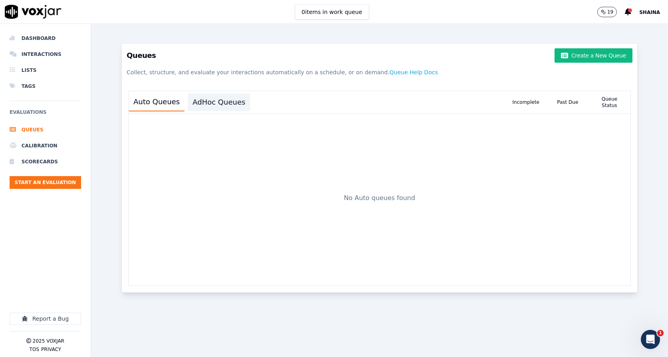
click at [218, 94] on button "AdHoc Queues" at bounding box center [219, 103] width 62 height 18
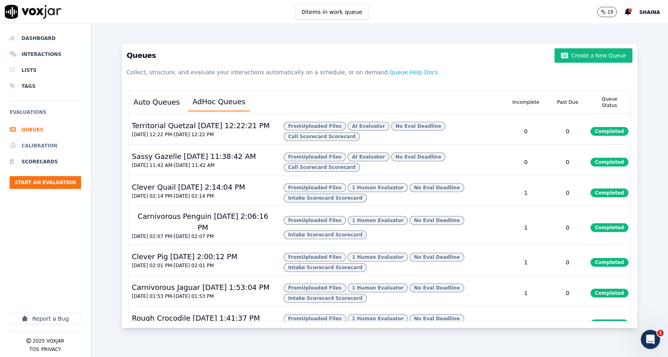
click at [42, 141] on li "Calibration" at bounding box center [46, 146] width 72 height 16
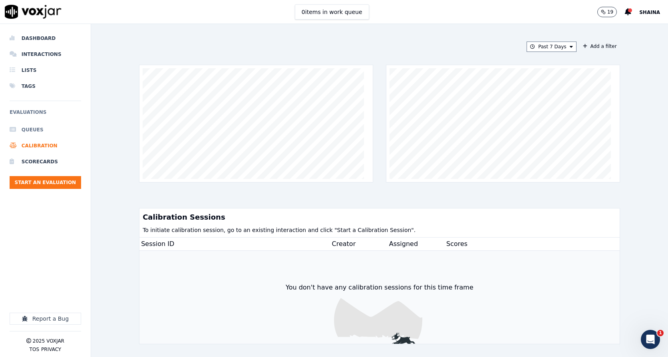
click at [48, 129] on li "Queues" at bounding box center [46, 130] width 72 height 16
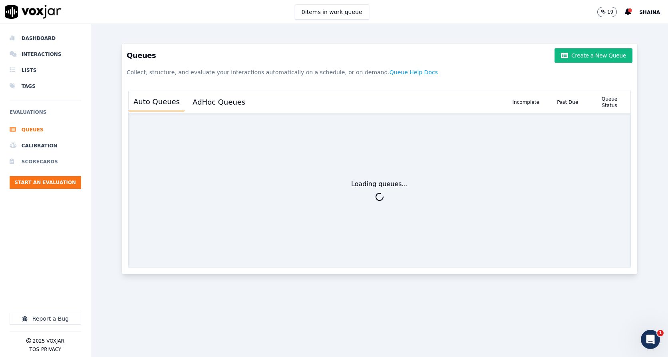
click at [41, 159] on li "Scorecards" at bounding box center [46, 162] width 72 height 16
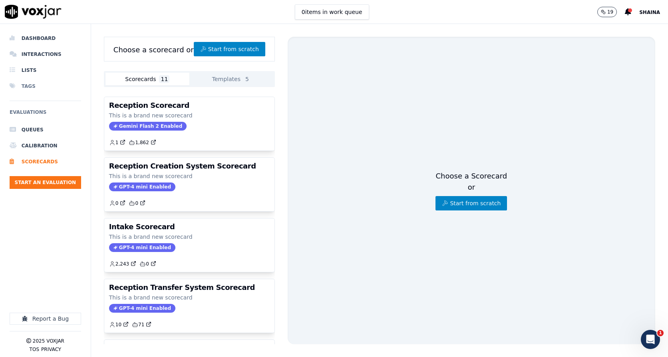
click at [38, 82] on li "Tags" at bounding box center [46, 86] width 72 height 16
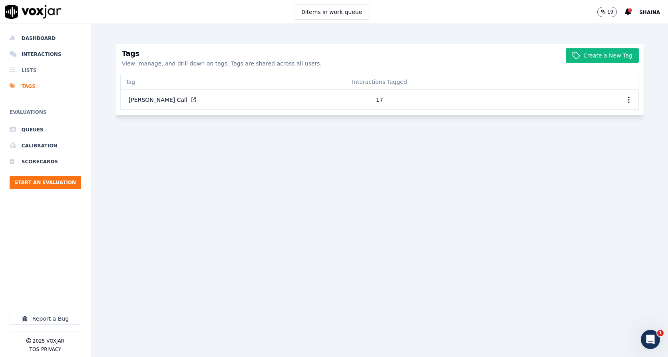
click at [37, 74] on li "Lists" at bounding box center [46, 70] width 72 height 16
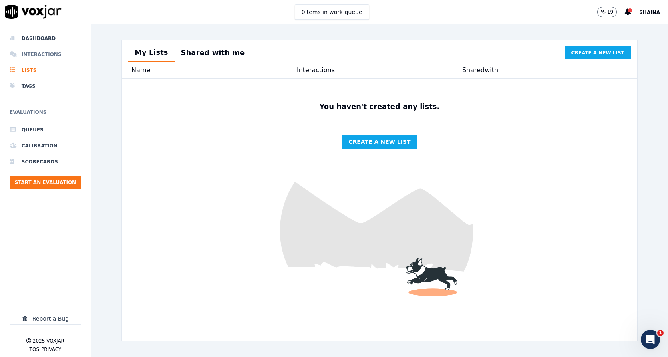
click at [42, 58] on li "Interactions" at bounding box center [46, 54] width 72 height 16
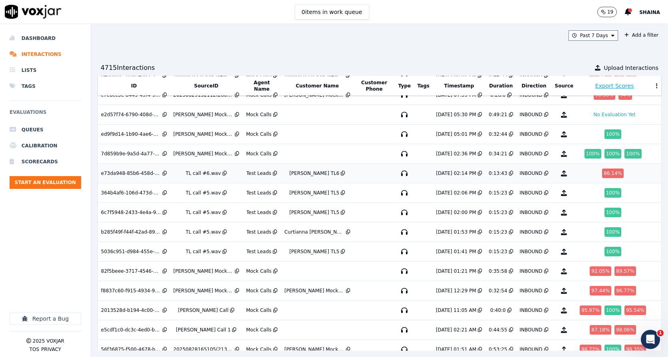
scroll to position [245, 0]
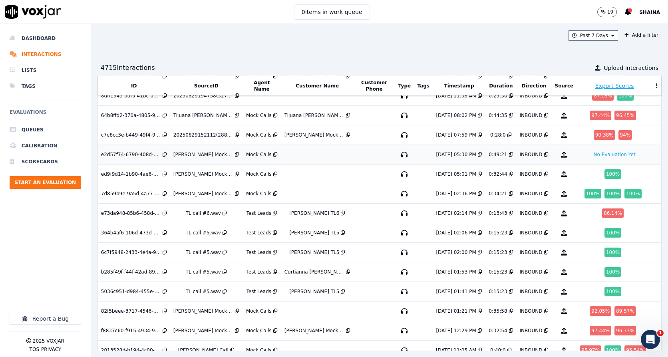
click at [193, 157] on div "[PERSON_NAME] Mock Call" at bounding box center [203, 154] width 60 height 6
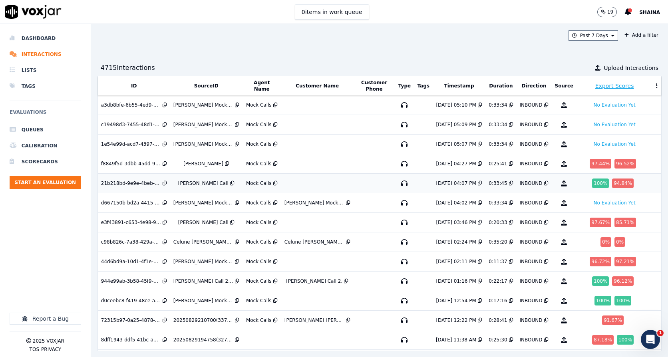
scroll to position [0, 0]
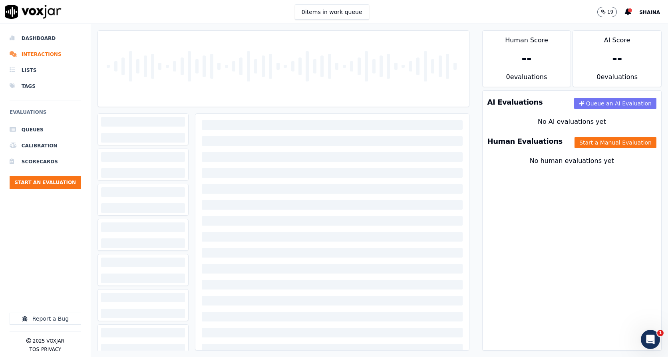
click at [615, 102] on button "Queue an AI Evaluation" at bounding box center [615, 103] width 82 height 11
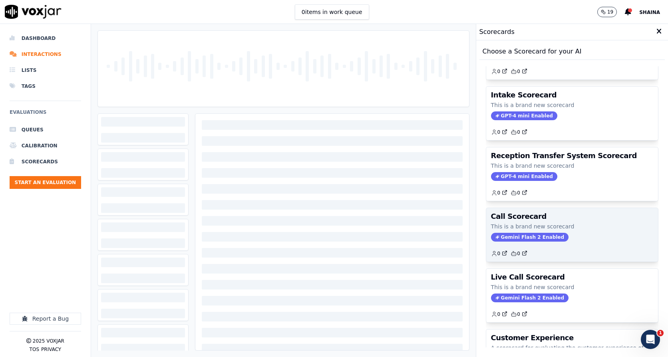
scroll to position [160, 0]
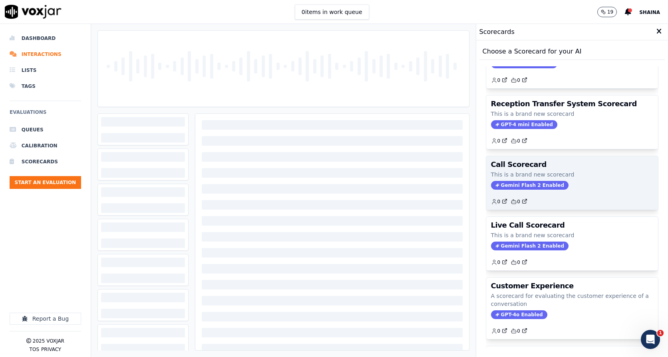
click at [524, 182] on span "Gemini Flash 2 Enabled" at bounding box center [530, 185] width 78 height 9
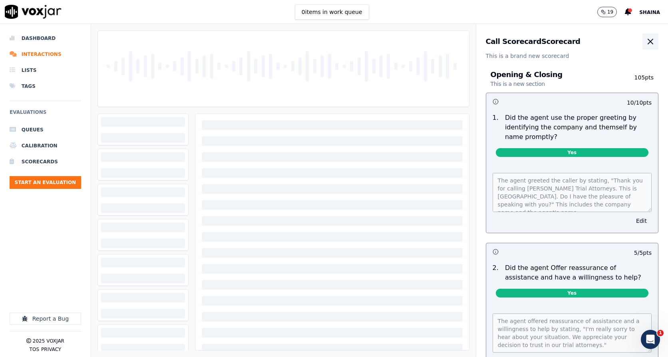
click at [646, 40] on icon "button" at bounding box center [651, 42] width 10 height 10
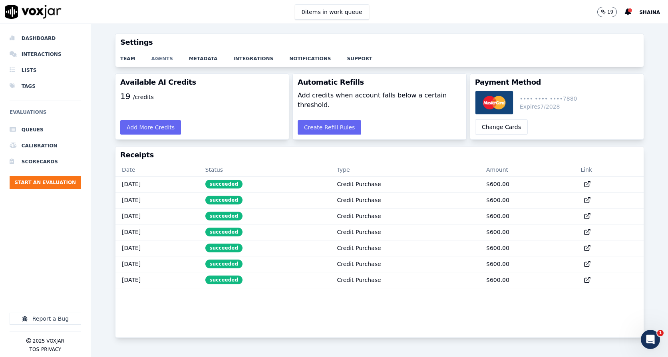
click at [164, 58] on link "agents" at bounding box center [170, 56] width 38 height 11
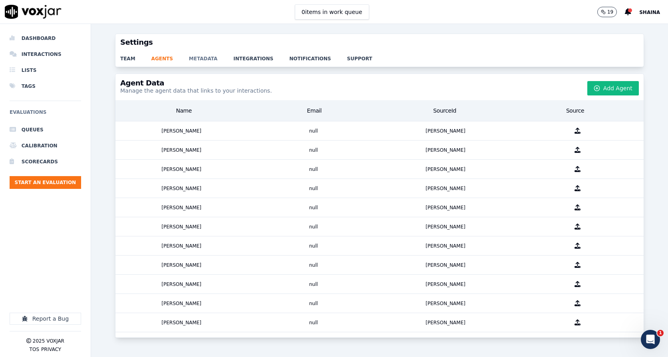
click at [189, 62] on link "metadata" at bounding box center [211, 56] width 45 height 11
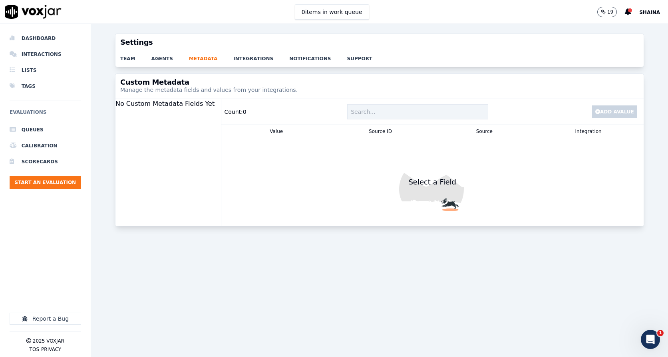
click at [238, 64] on div "team agents metadata integrations notifications support" at bounding box center [380, 59] width 528 height 16
click at [239, 60] on link "integrations" at bounding box center [261, 56] width 56 height 11
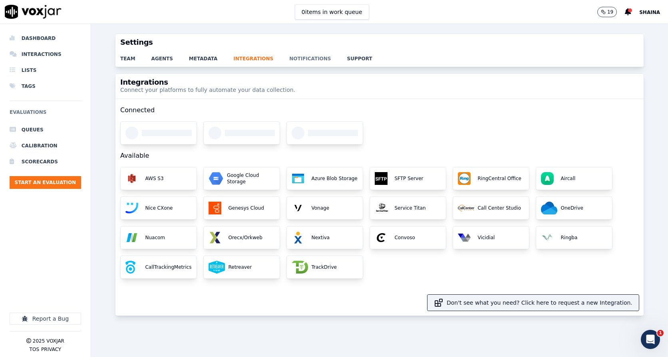
click at [291, 58] on link "notifications" at bounding box center [318, 56] width 58 height 11
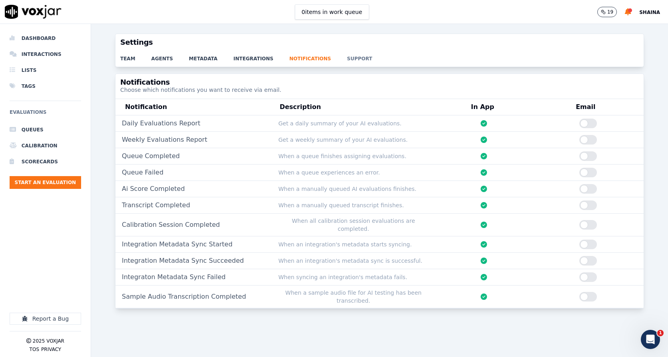
click at [347, 62] on link "support" at bounding box center [367, 56] width 41 height 11
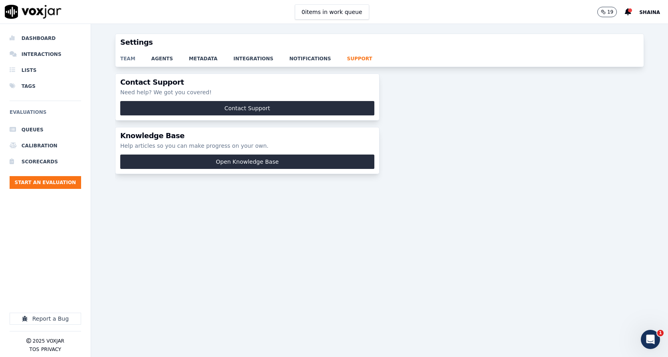
click at [128, 56] on link "team" at bounding box center [135, 56] width 31 height 11
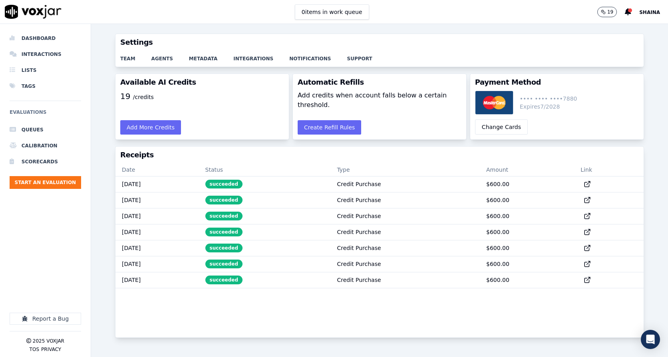
click at [167, 95] on div "19 /credits" at bounding box center [202, 103] width 173 height 25
click at [132, 86] on h3 "Available AI Credits" at bounding box center [202, 82] width 164 height 7
click at [137, 122] on button "Add More Credits" at bounding box center [150, 127] width 61 height 14
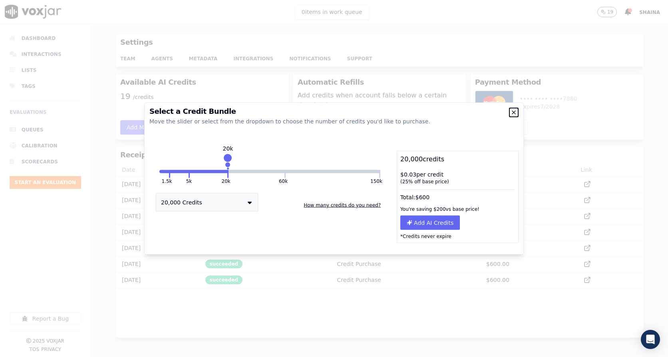
click at [513, 111] on icon "button" at bounding box center [514, 113] width 6 height 6
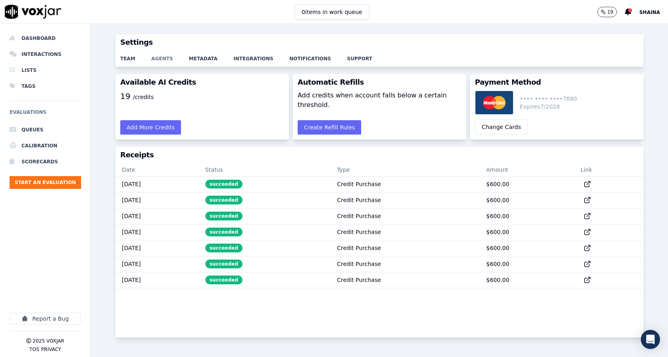
click at [161, 60] on link "agents" at bounding box center [170, 56] width 38 height 11
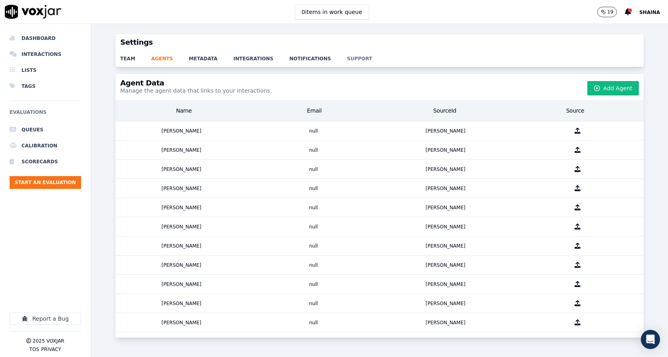
click at [347, 58] on link "support" at bounding box center [367, 56] width 41 height 11
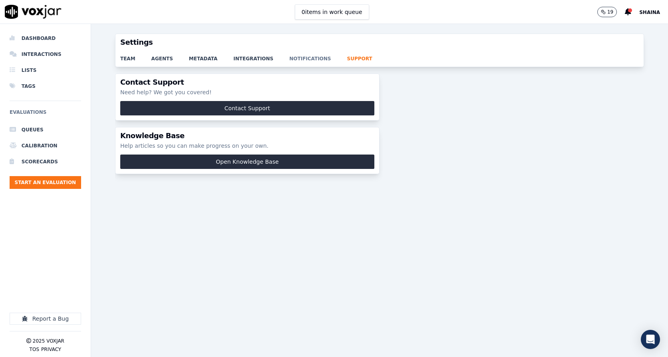
click at [295, 59] on link "notifications" at bounding box center [318, 56] width 58 height 11
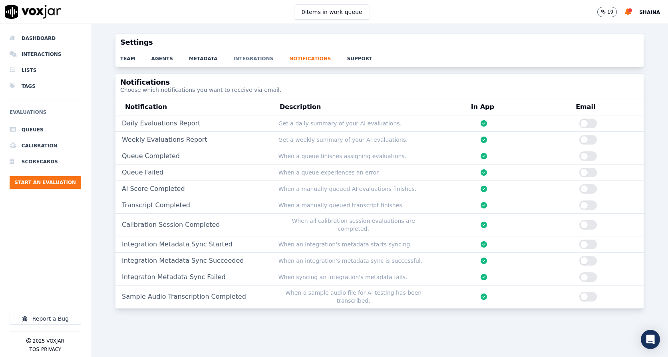
click at [237, 51] on link "integrations" at bounding box center [261, 56] width 56 height 11
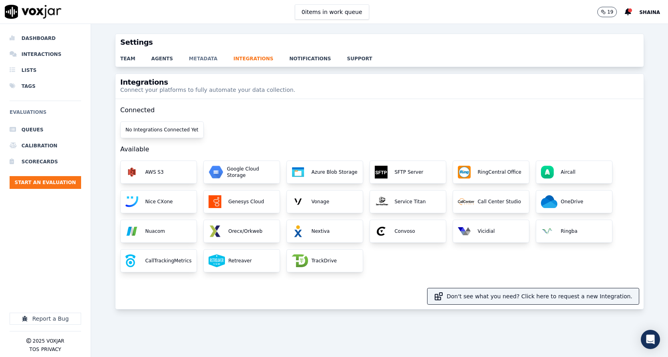
click at [201, 57] on link "metadata" at bounding box center [211, 56] width 45 height 11
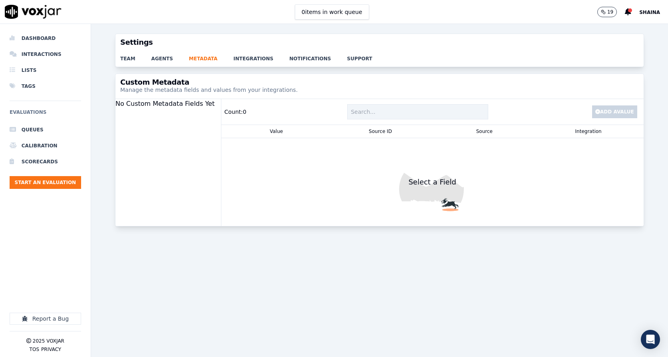
click at [158, 67] on div "Settings team agents metadata integrations notifications support Custom Metadat…" at bounding box center [379, 190] width 577 height 333
click at [159, 60] on link "agents" at bounding box center [170, 56] width 38 height 11
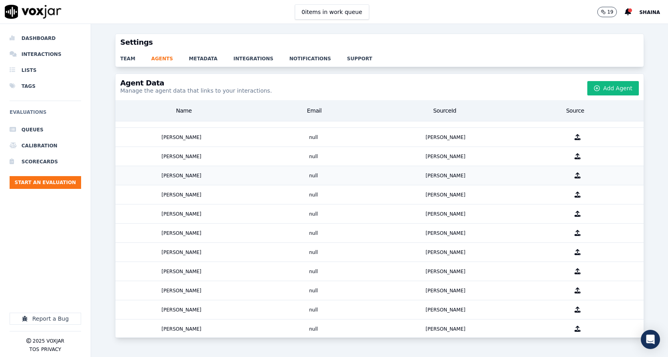
scroll to position [285, 0]
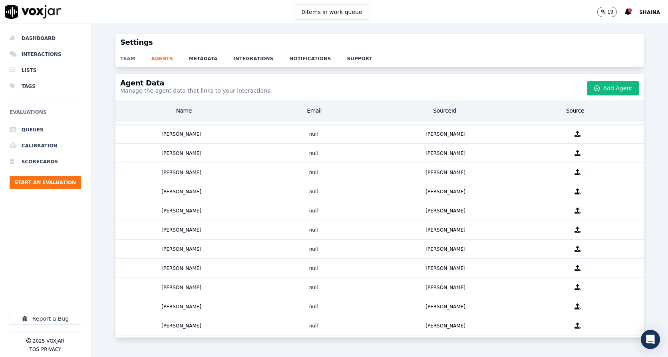
click at [125, 57] on link "team" at bounding box center [135, 56] width 31 height 11
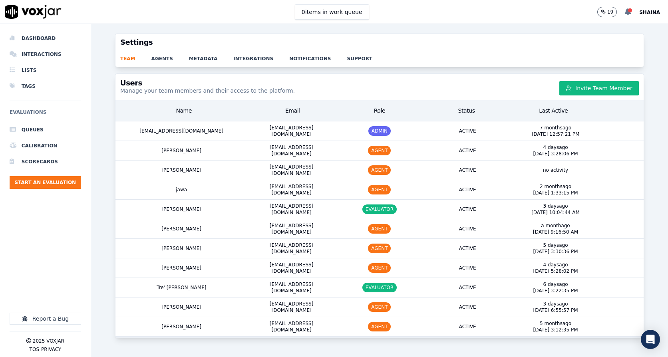
click at [628, 14] on icon at bounding box center [628, 11] width 6 height 7
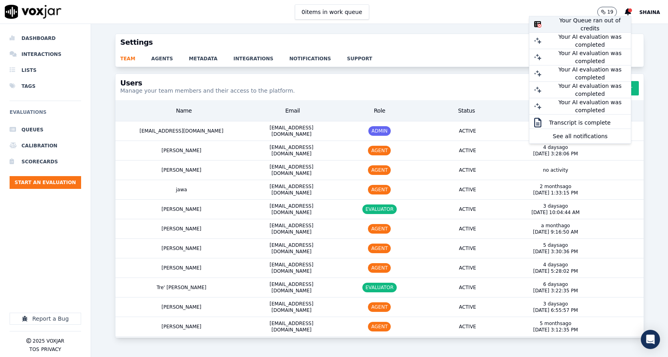
click at [554, 24] on div "Your Queue ran out of credits" at bounding box center [590, 24] width 82 height 16
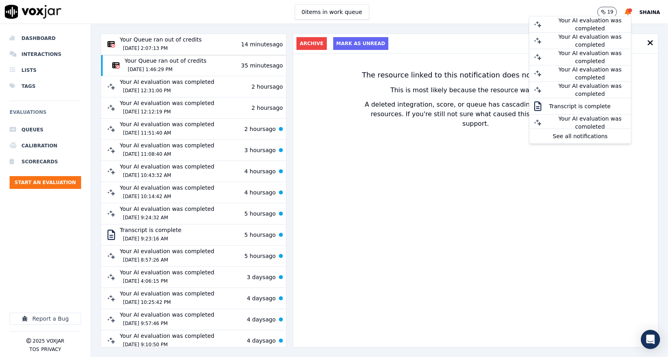
click at [165, 44] on div "[DATE] 2:07:13 PM" at bounding box center [161, 49] width 82 height 10
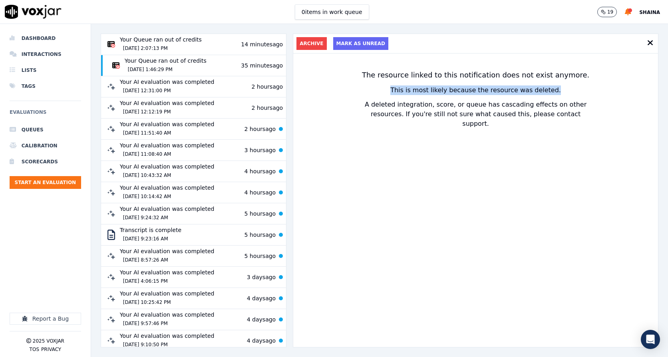
drag, startPoint x: 385, startPoint y: 92, endPoint x: 538, endPoint y: 89, distance: 153.1
click at [538, 89] on p "This is most likely because the resource was deleted." at bounding box center [476, 91] width 235 height 10
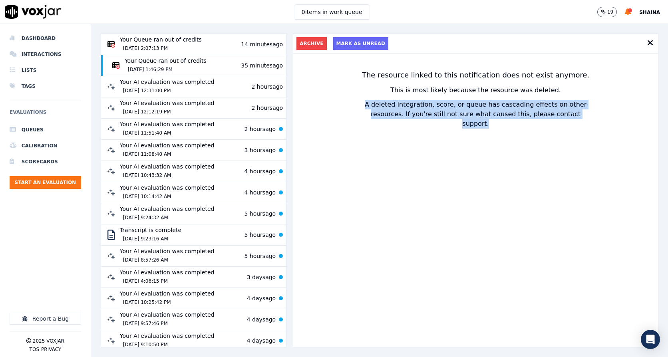
drag, startPoint x: 350, startPoint y: 104, endPoint x: 574, endPoint y: 115, distance: 224.1
click at [574, 115] on div "The resource linked to this notification does not exist anymore. This is most l…" at bounding box center [475, 201] width 365 height 294
click at [156, 60] on div "Your Queue ran out of credits [DATE] 1:46:29 PM" at bounding box center [166, 66] width 82 height 18
click at [150, 65] on div "[DATE] 1:46:29 PM" at bounding box center [166, 70] width 82 height 10
click at [163, 48] on div "[DATE] 2:07:13 PM" at bounding box center [161, 49] width 82 height 10
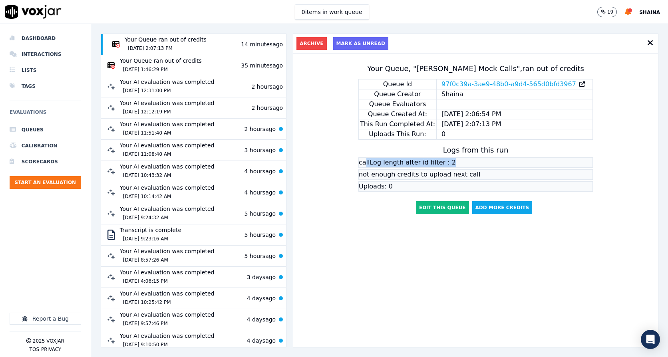
drag, startPoint x: 355, startPoint y: 162, endPoint x: 446, endPoint y: 167, distance: 92.1
click at [446, 167] on div "callLog length after id filter : 2" at bounding box center [476, 162] width 235 height 10
drag, startPoint x: 349, startPoint y: 176, endPoint x: 477, endPoint y: 179, distance: 128.3
click at [477, 179] on div "Your Queue, " [PERSON_NAME] Mock Calls ", ran out of credits Queue Id 97f0c39a-…" at bounding box center [475, 201] width 365 height 294
click at [359, 185] on div "Uploads: 0" at bounding box center [476, 186] width 235 height 10
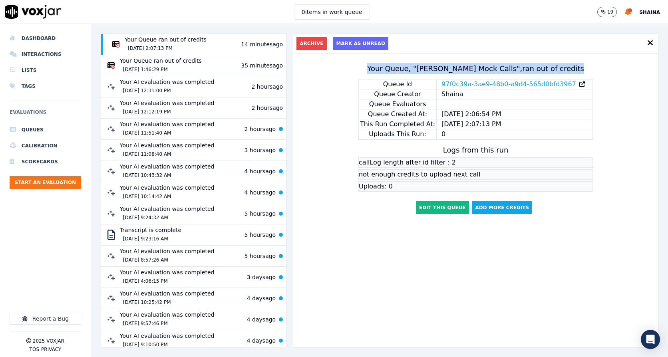
drag, startPoint x: 347, startPoint y: 72, endPoint x: 569, endPoint y: 74, distance: 221.8
click at [569, 74] on div "Your Queue, " [PERSON_NAME] Mock Calls ", ran out of credits Queue Id 97f0c39a-…" at bounding box center [475, 201] width 365 height 294
